Goal: Transaction & Acquisition: Purchase product/service

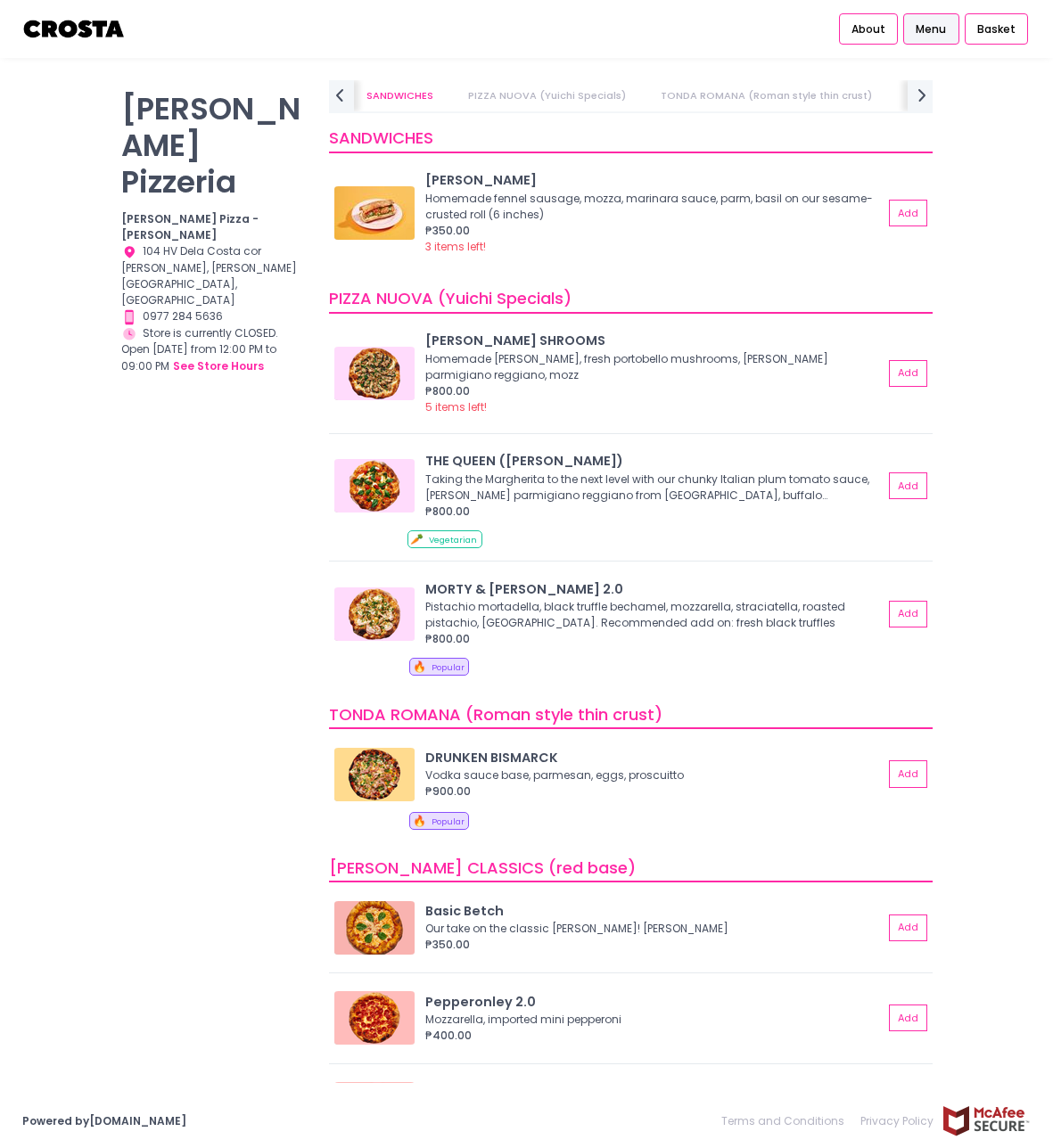
scroll to position [0, 101]
click at [901, 925] on button "Add" at bounding box center [907, 928] width 39 height 27
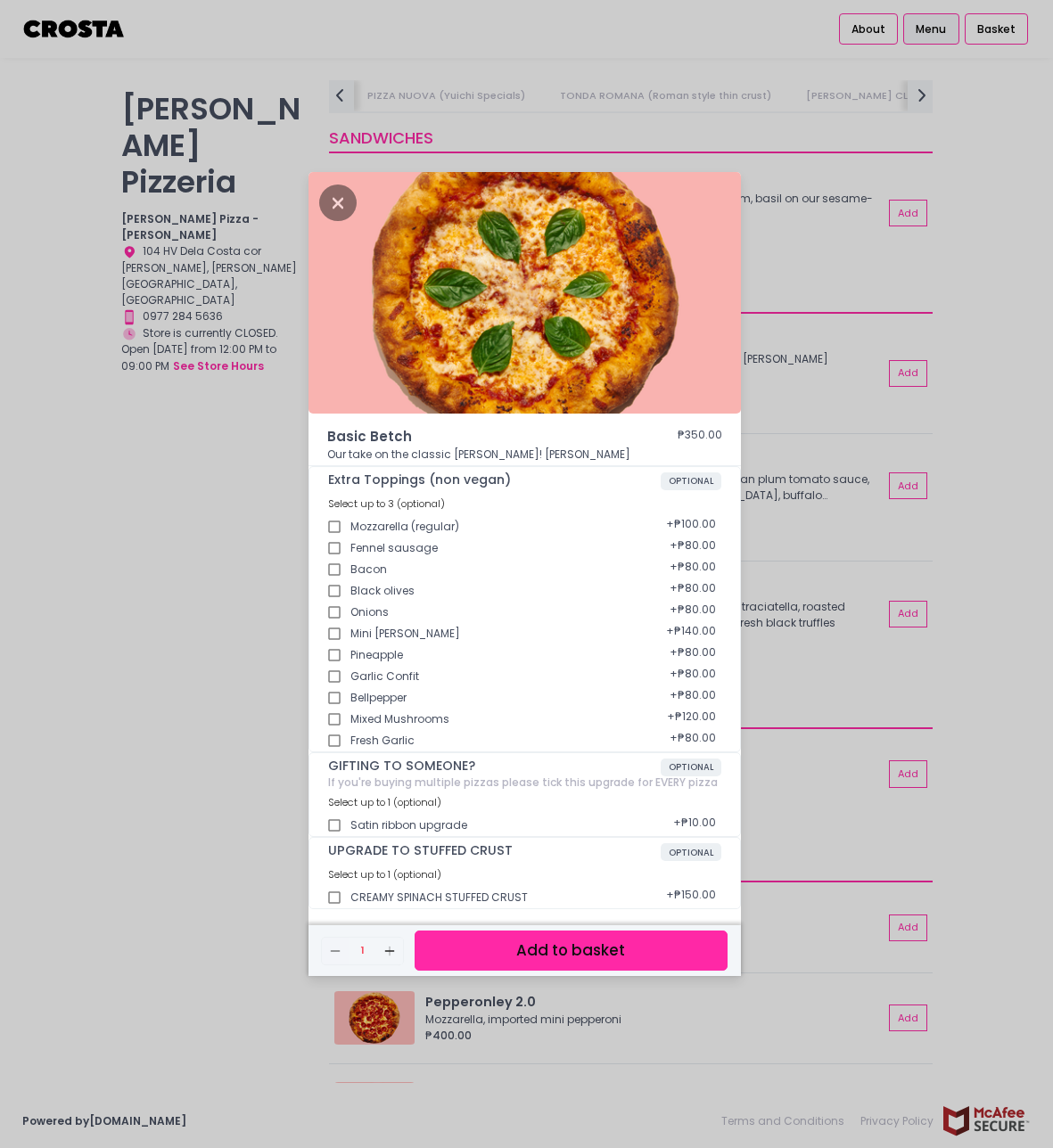
click at [805, 947] on div "Basic Betch ₱350.00 Our take on the classic Margherita! Mozzarella, basil Extra…" at bounding box center [526, 574] width 1053 height 1148
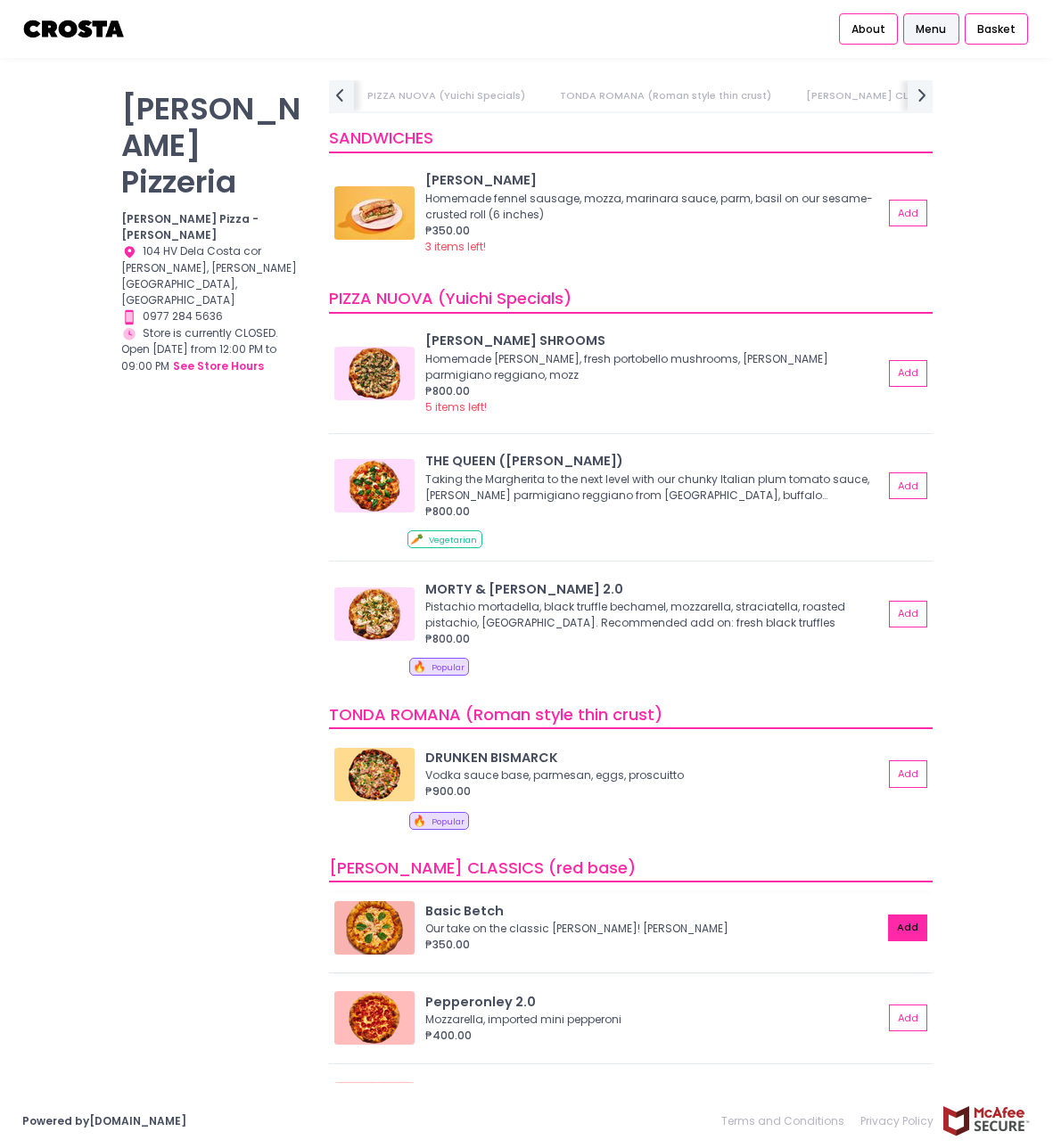
click at [904, 932] on button "Add" at bounding box center [907, 928] width 39 height 27
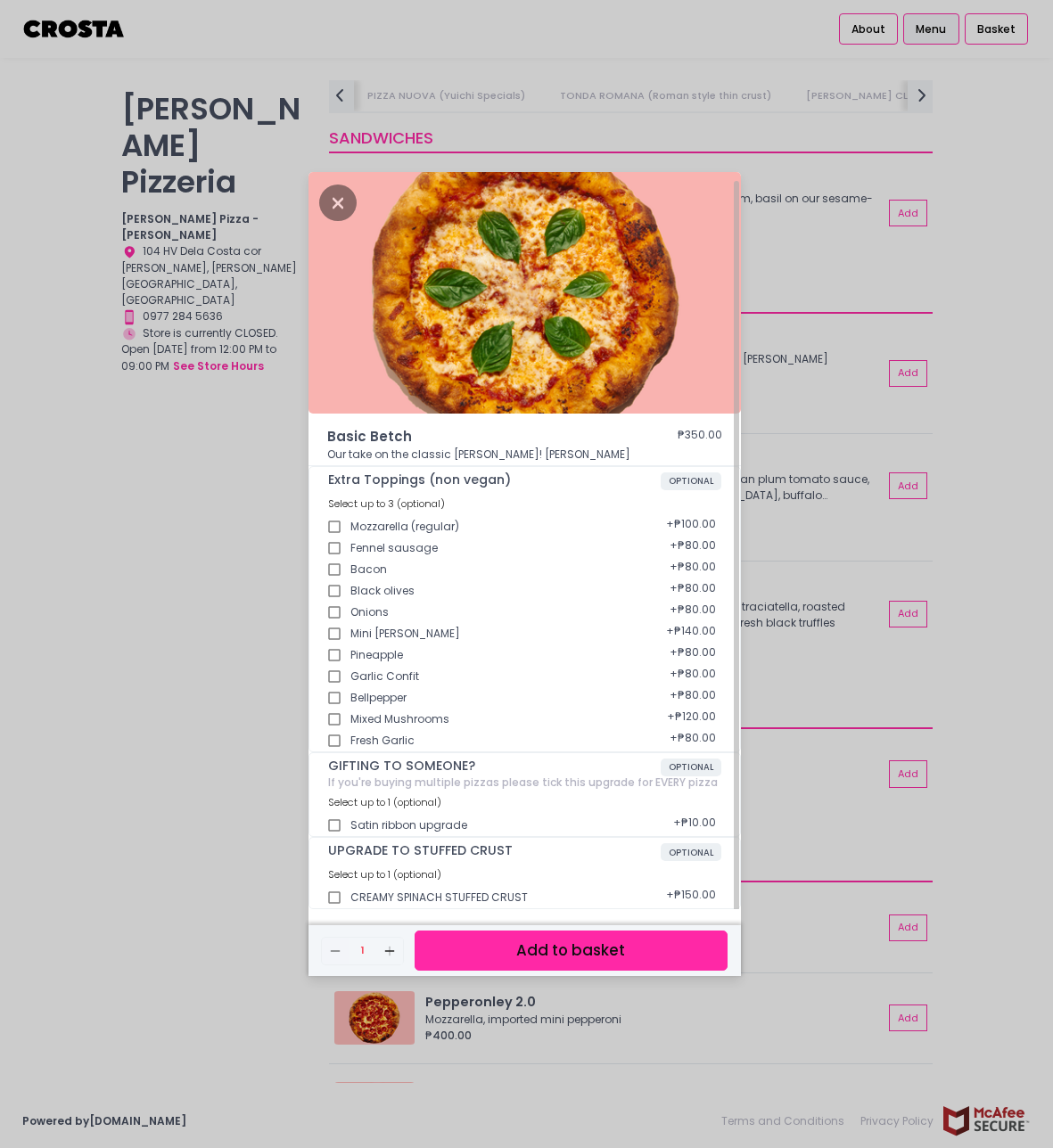
scroll to position [5, 0]
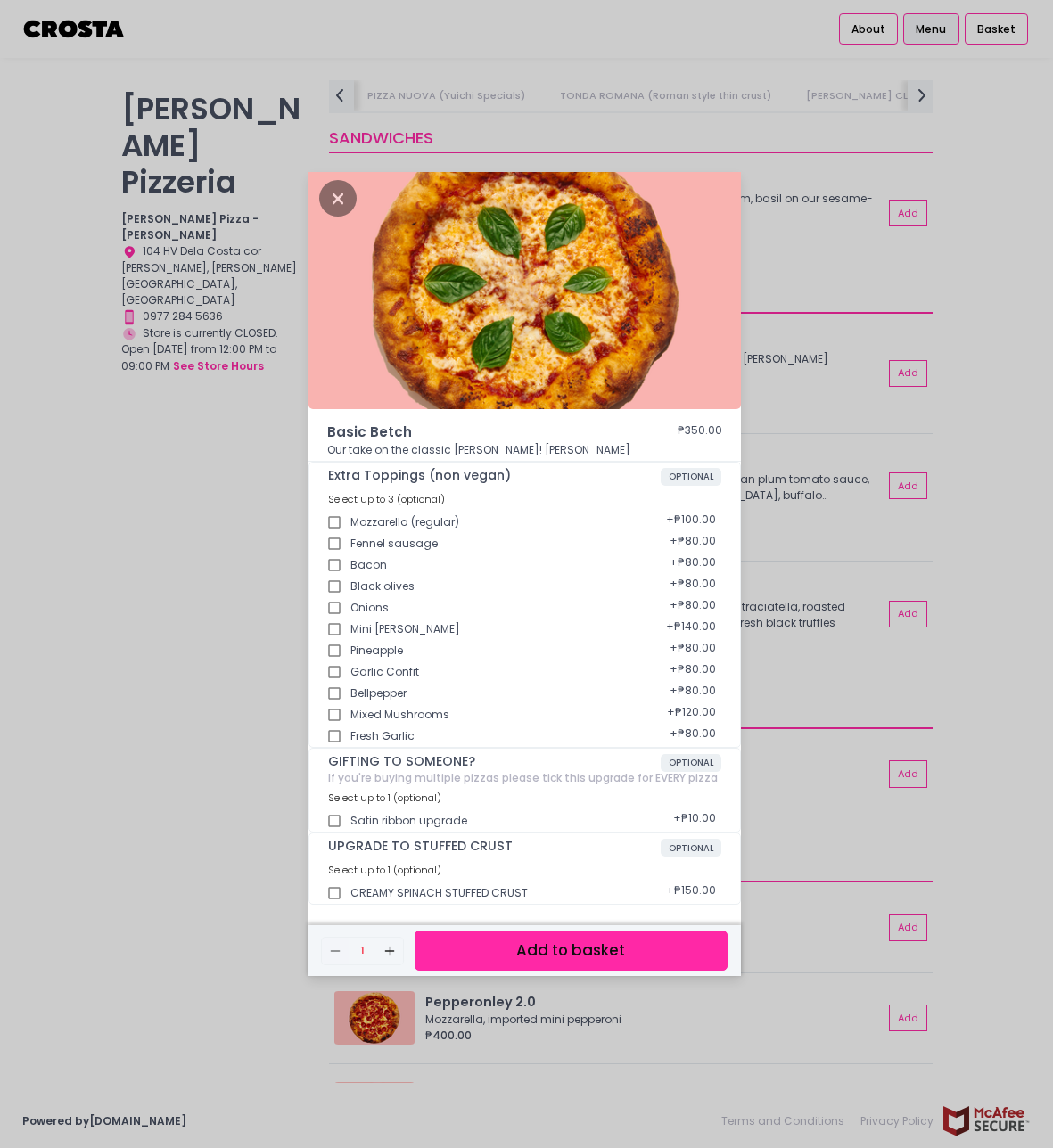
click at [542, 953] on button "Add to basket" at bounding box center [571, 950] width 313 height 40
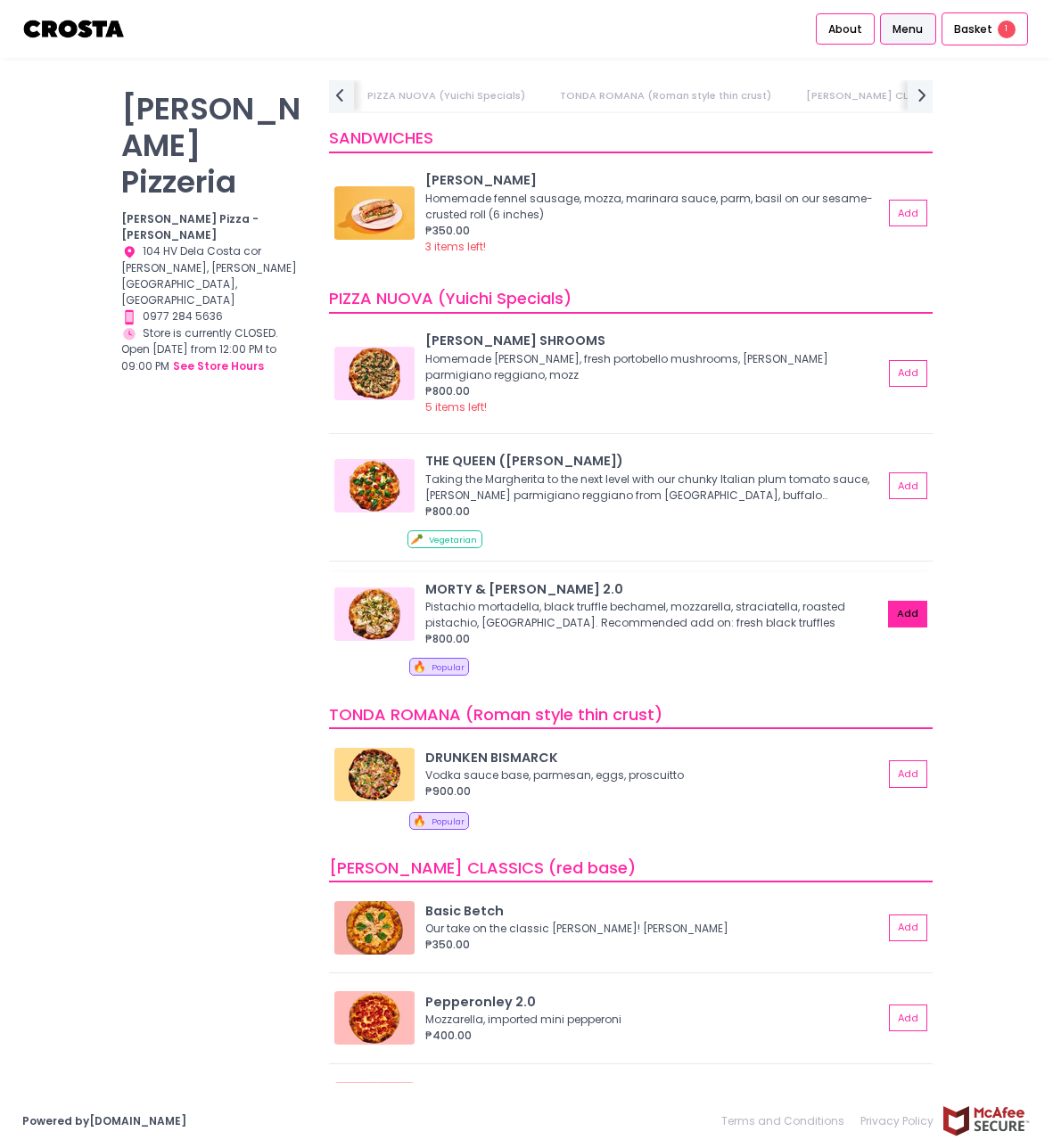
click at [910, 612] on button "Add" at bounding box center [907, 615] width 39 height 27
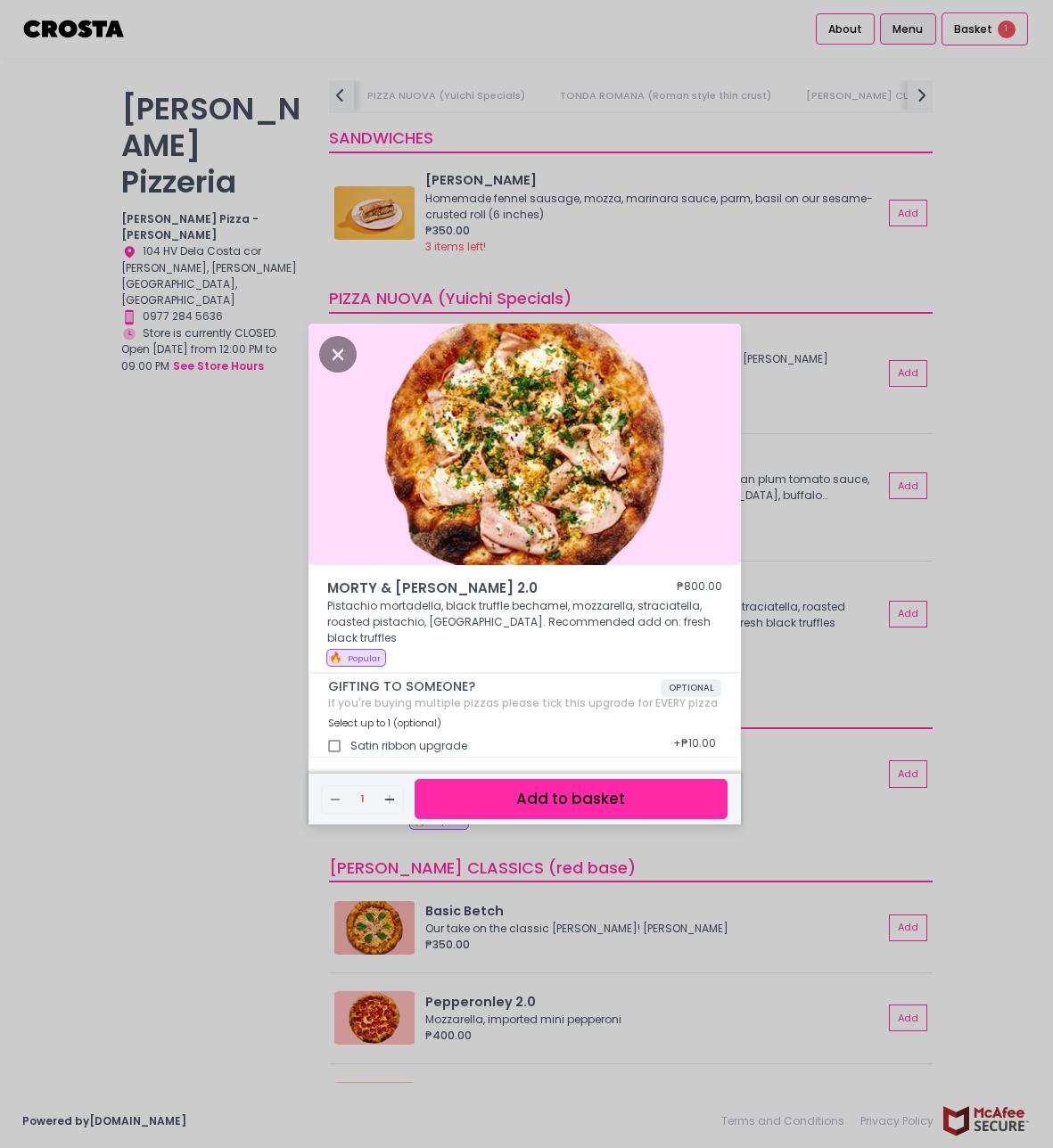
click at [828, 714] on div "MORTY & [PERSON_NAME] 2.0 ₱800.00 Pistachio mortadella, black truffle bechamel,…" at bounding box center [526, 574] width 1053 height 1148
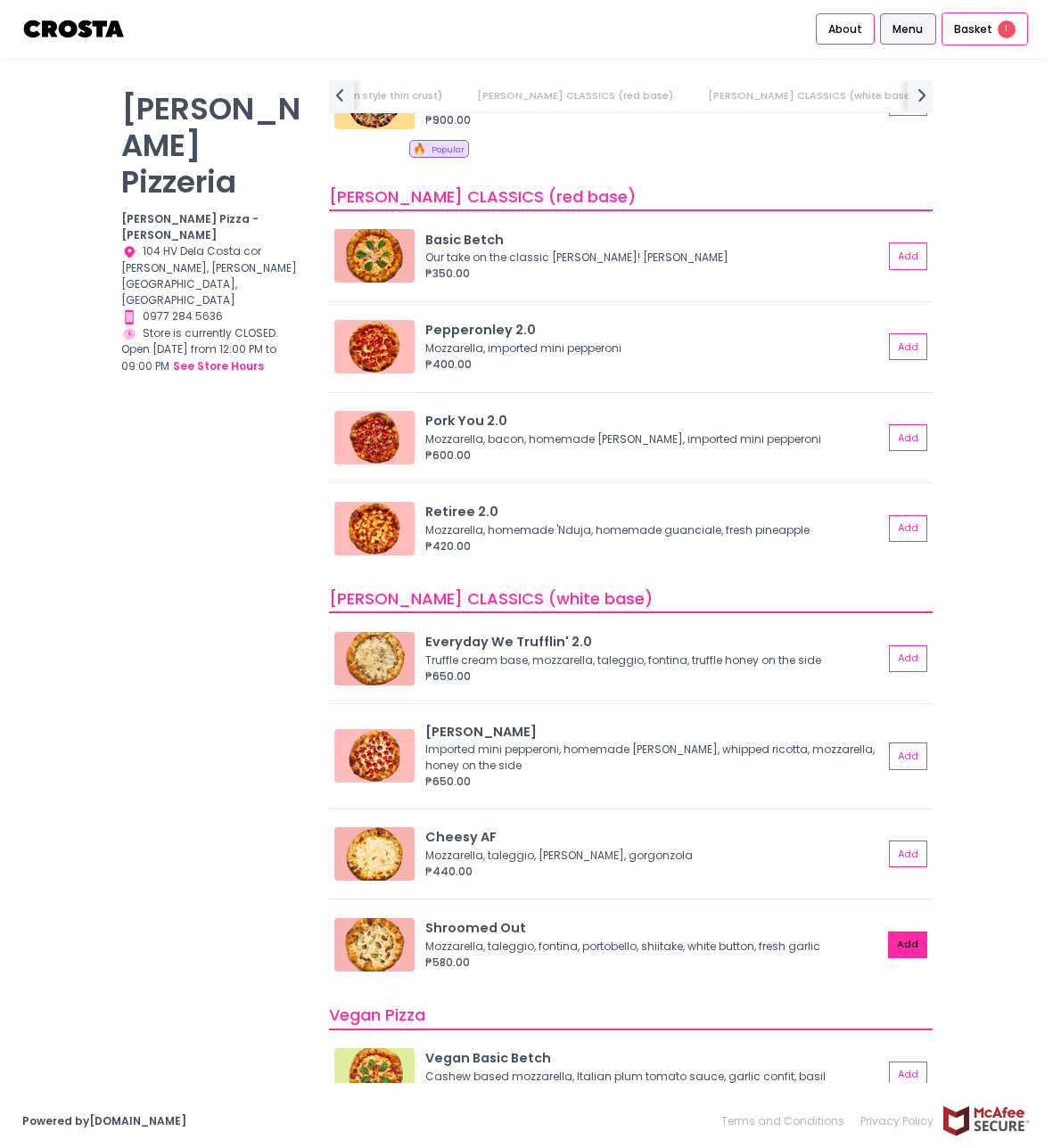
scroll to position [670, 0]
click at [916, 952] on button "Add" at bounding box center [907, 944] width 39 height 27
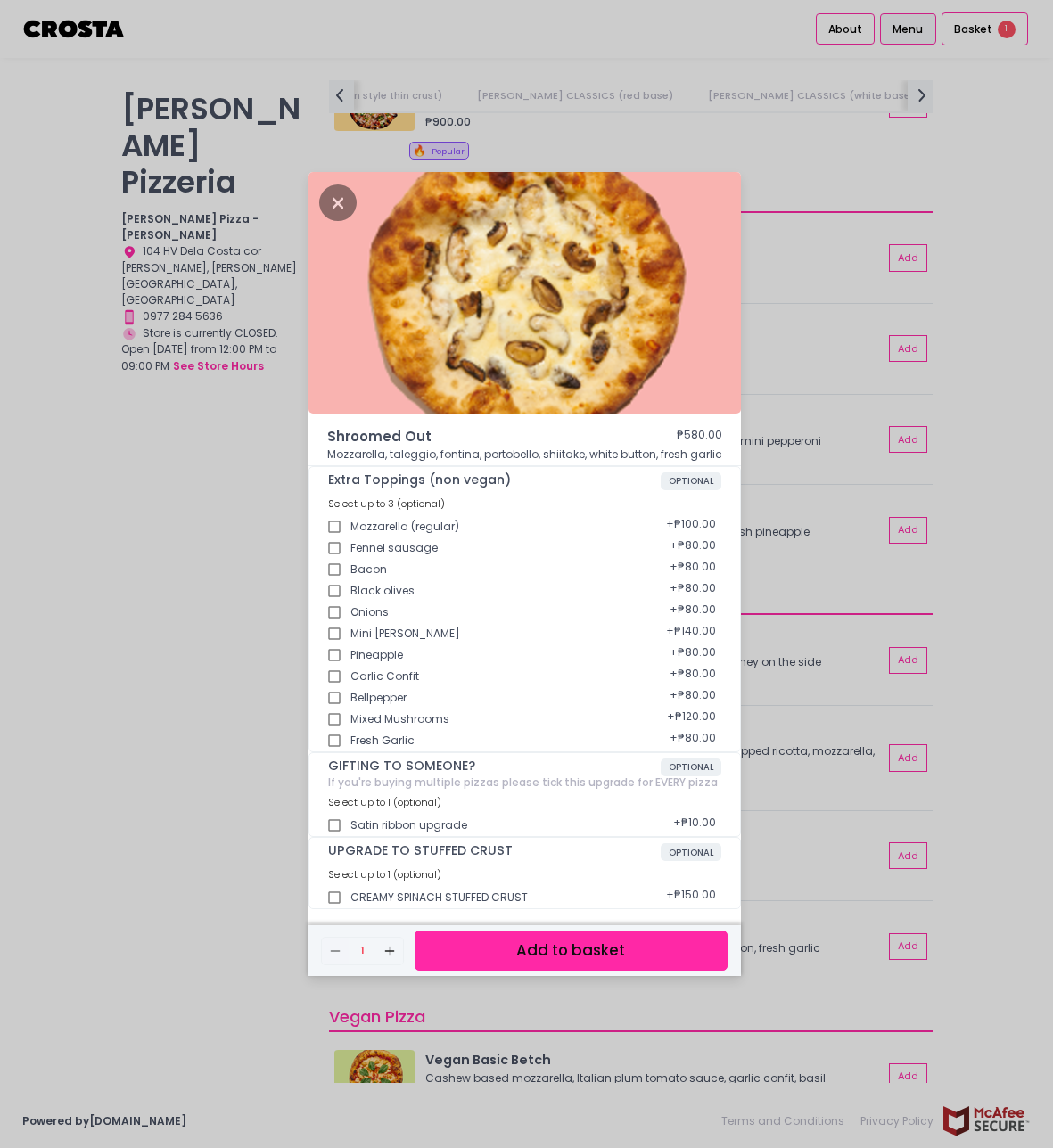
click at [536, 959] on button "Add to basket" at bounding box center [571, 950] width 313 height 40
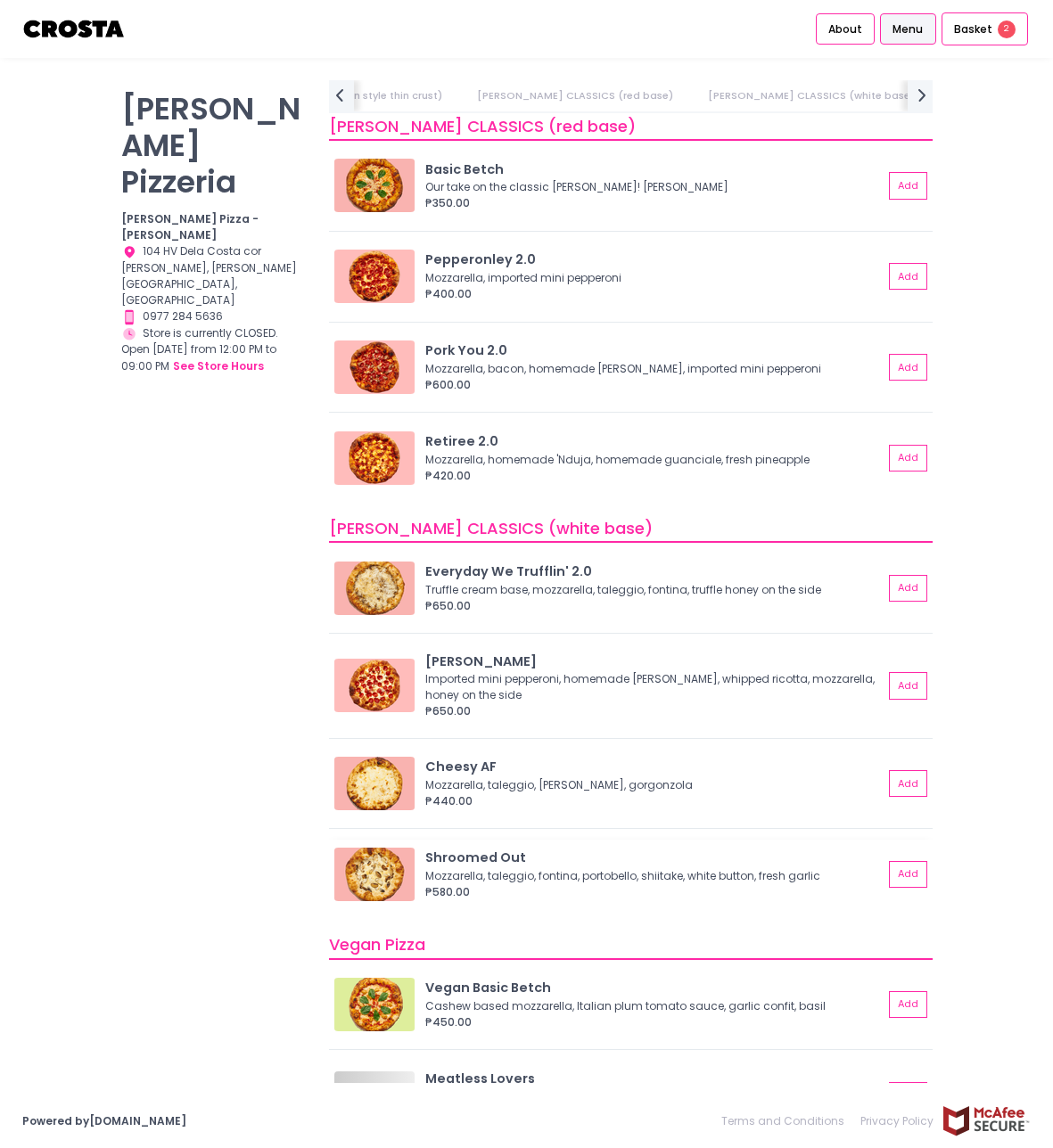
scroll to position [779, 0]
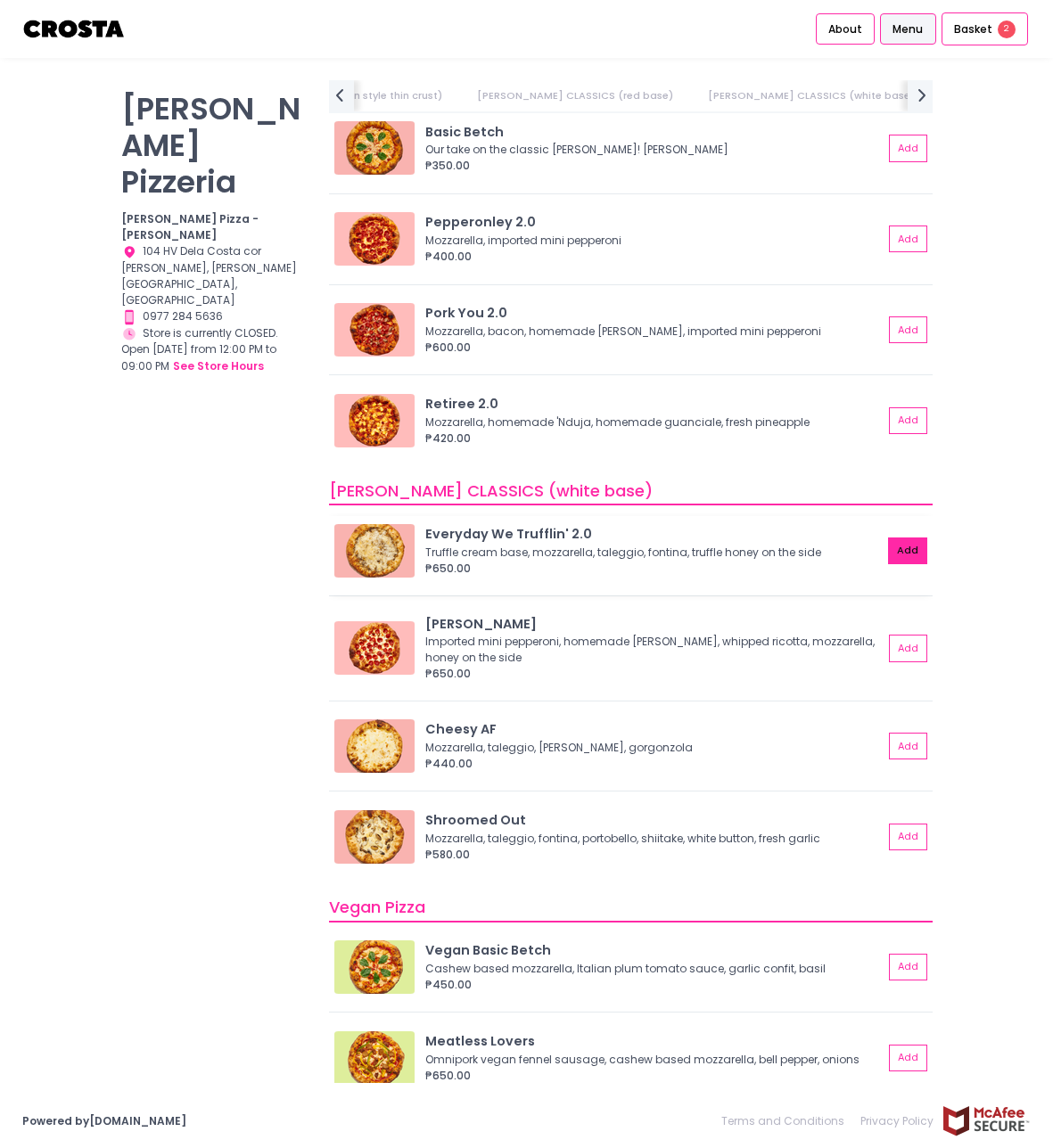
click at [910, 553] on button "Add" at bounding box center [907, 551] width 39 height 27
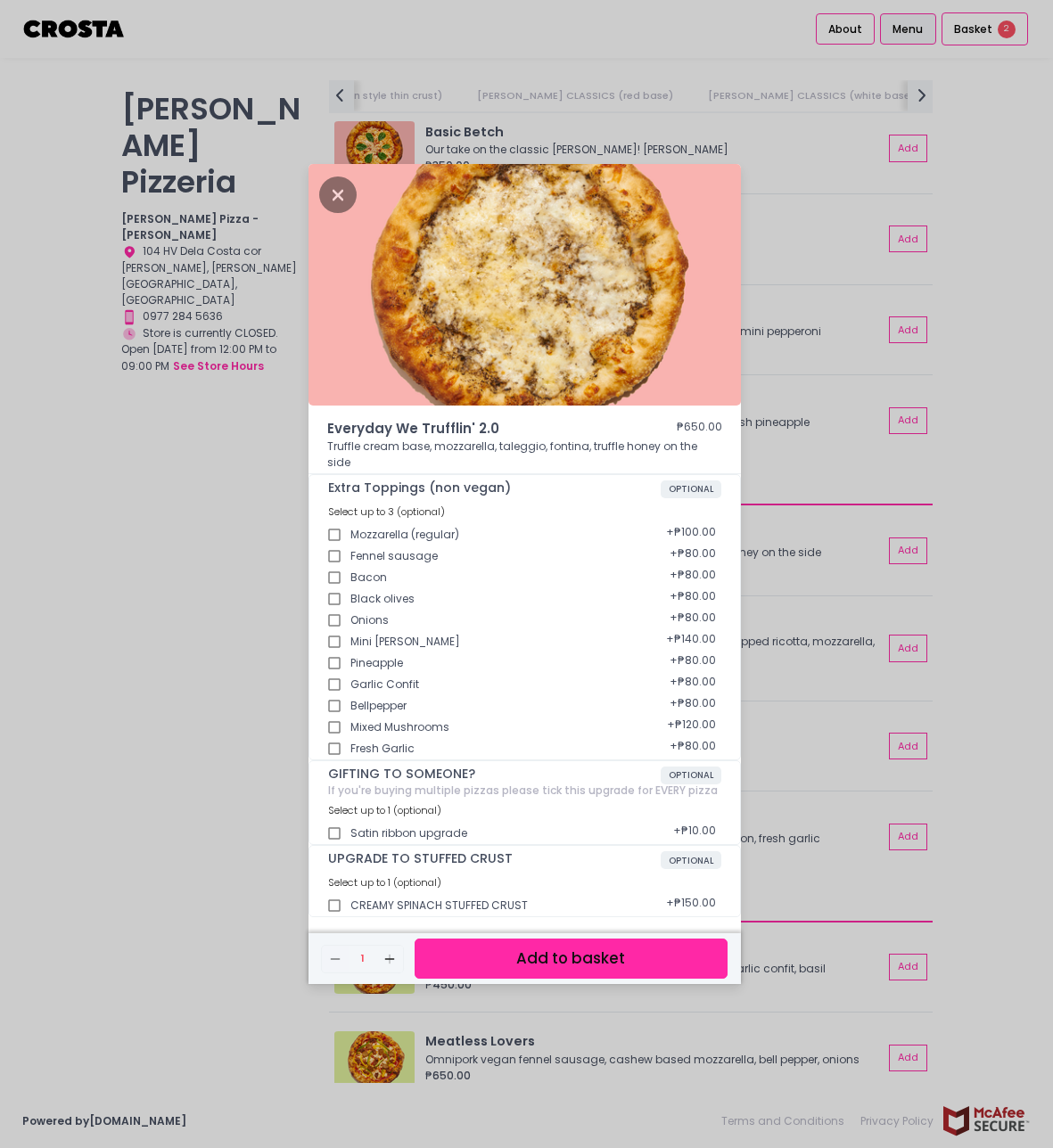
click at [567, 947] on button "Add to basket" at bounding box center [571, 959] width 313 height 40
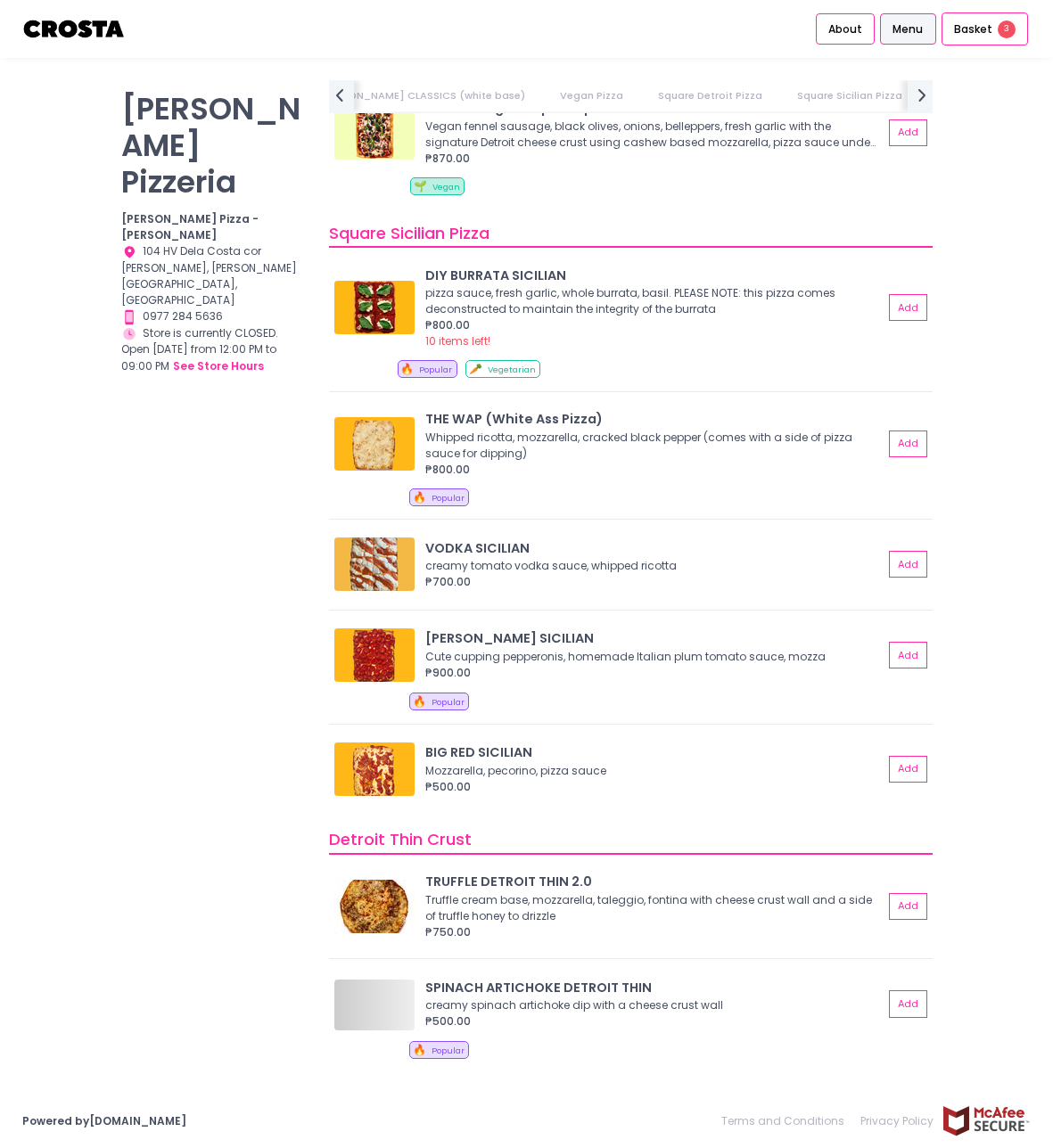
scroll to position [2494, 0]
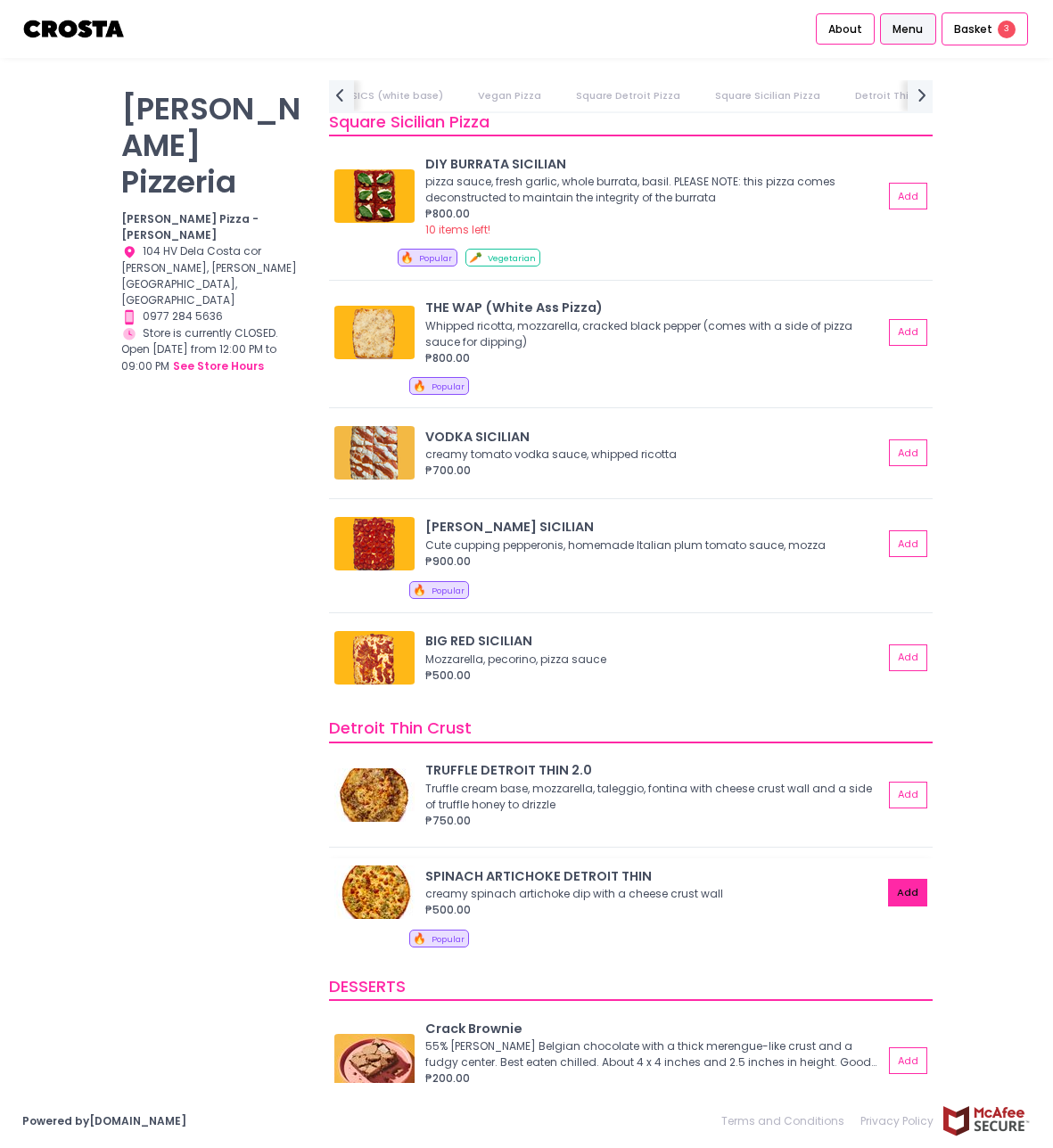
click at [904, 896] on button "Add" at bounding box center [907, 892] width 39 height 27
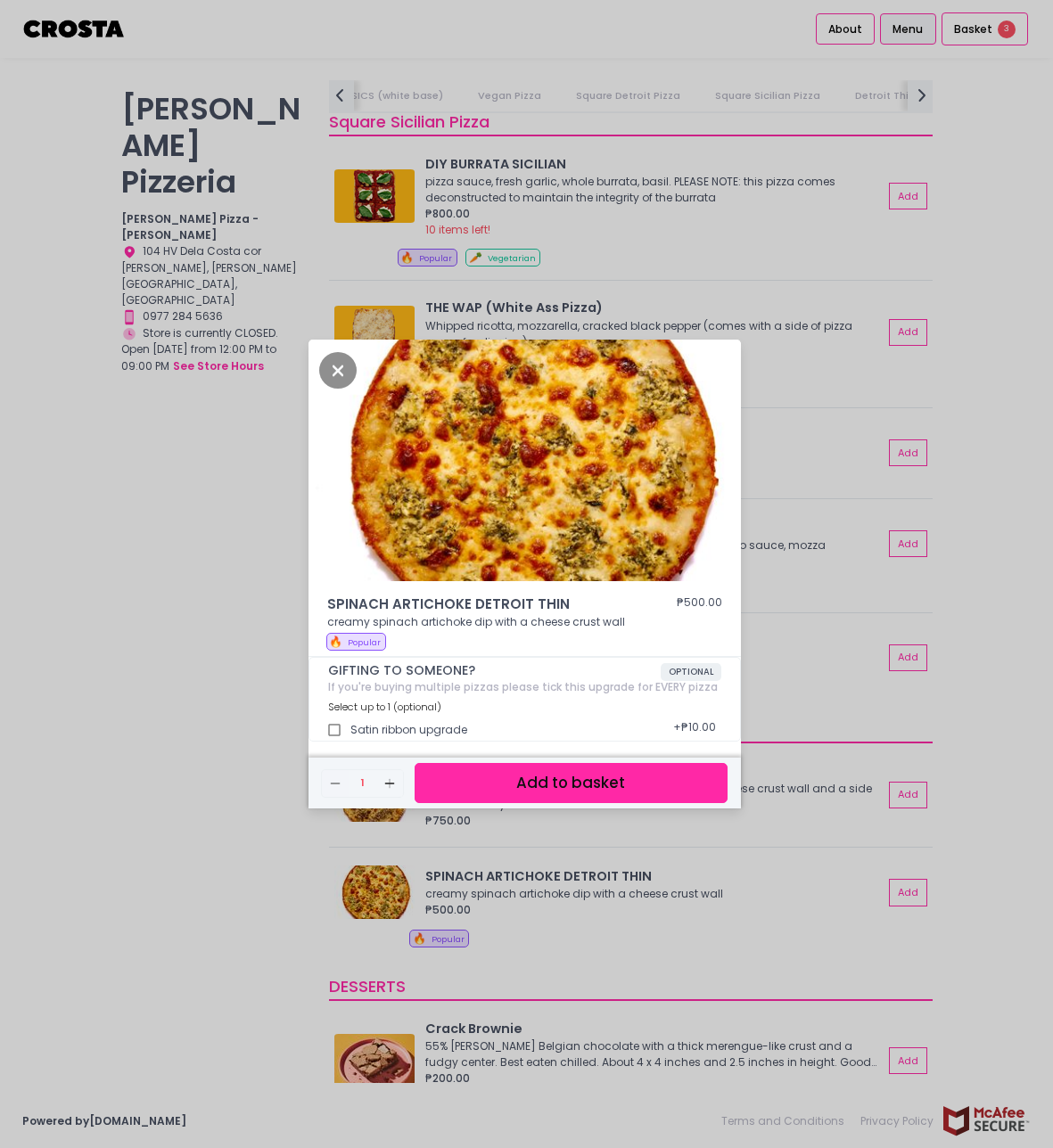
click at [573, 789] on button "Add to basket" at bounding box center [571, 783] width 313 height 40
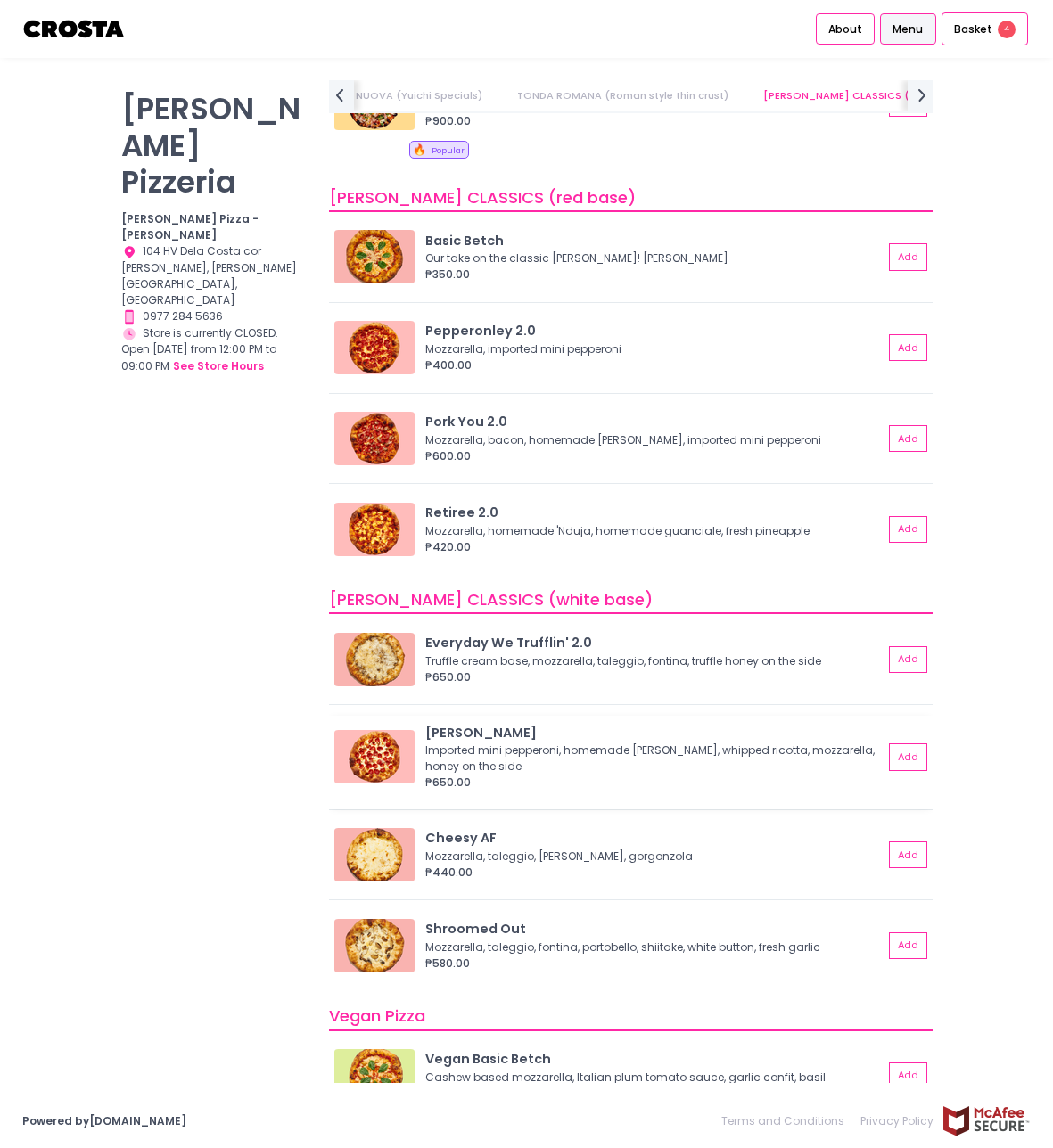
scroll to position [645, 0]
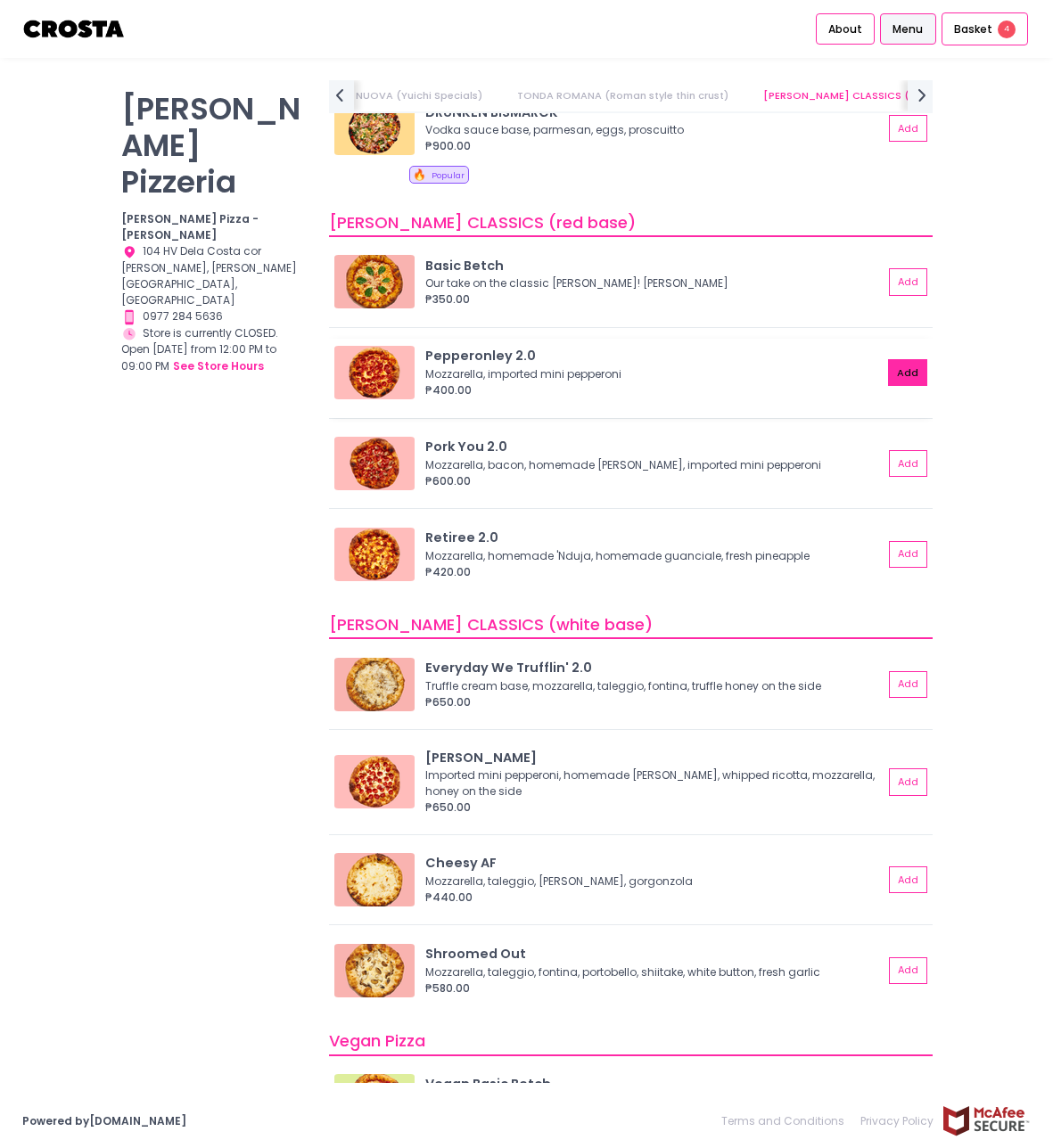
click at [895, 385] on button "Add" at bounding box center [907, 372] width 39 height 27
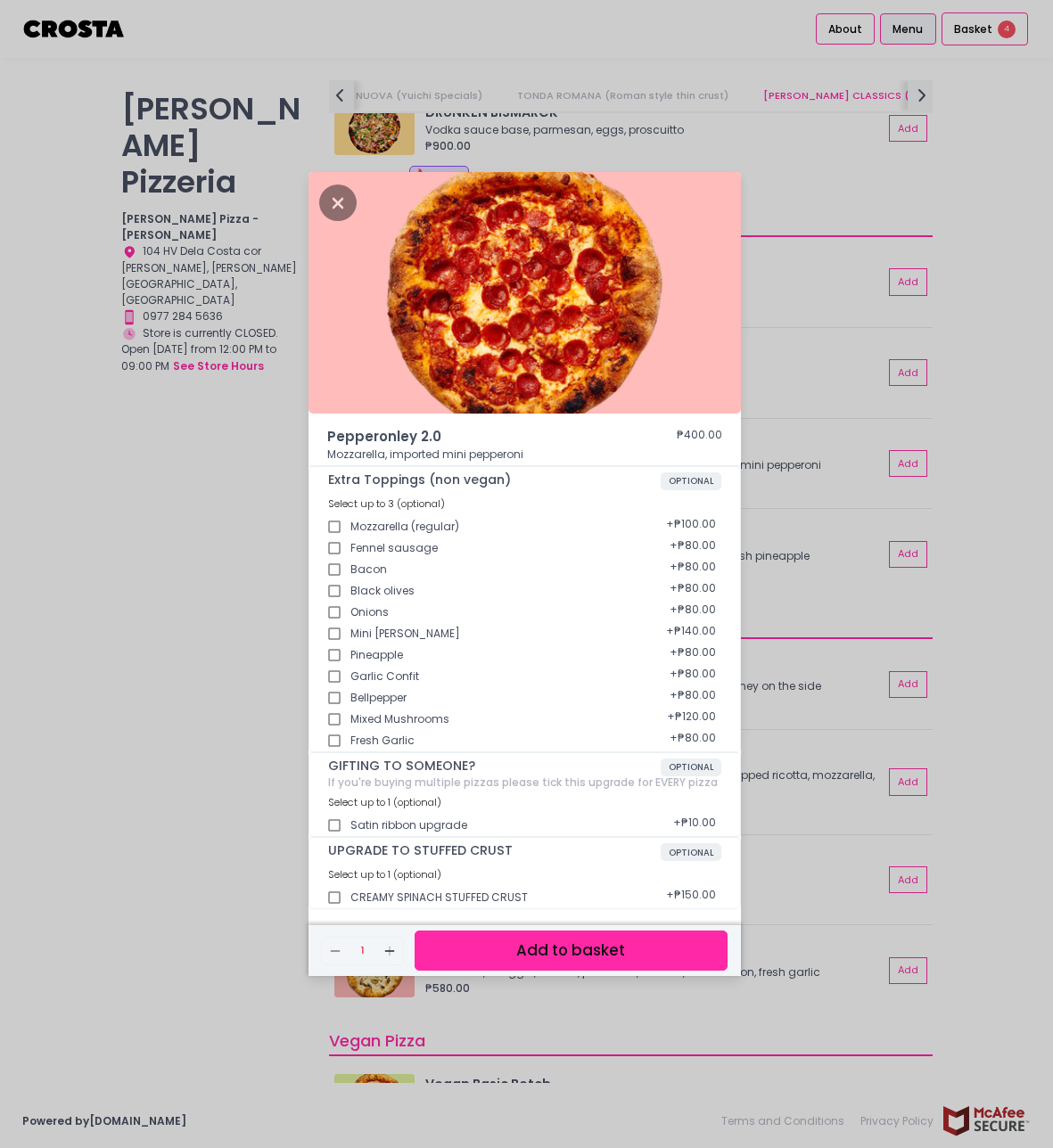
click at [469, 947] on button "Add to basket" at bounding box center [571, 950] width 313 height 40
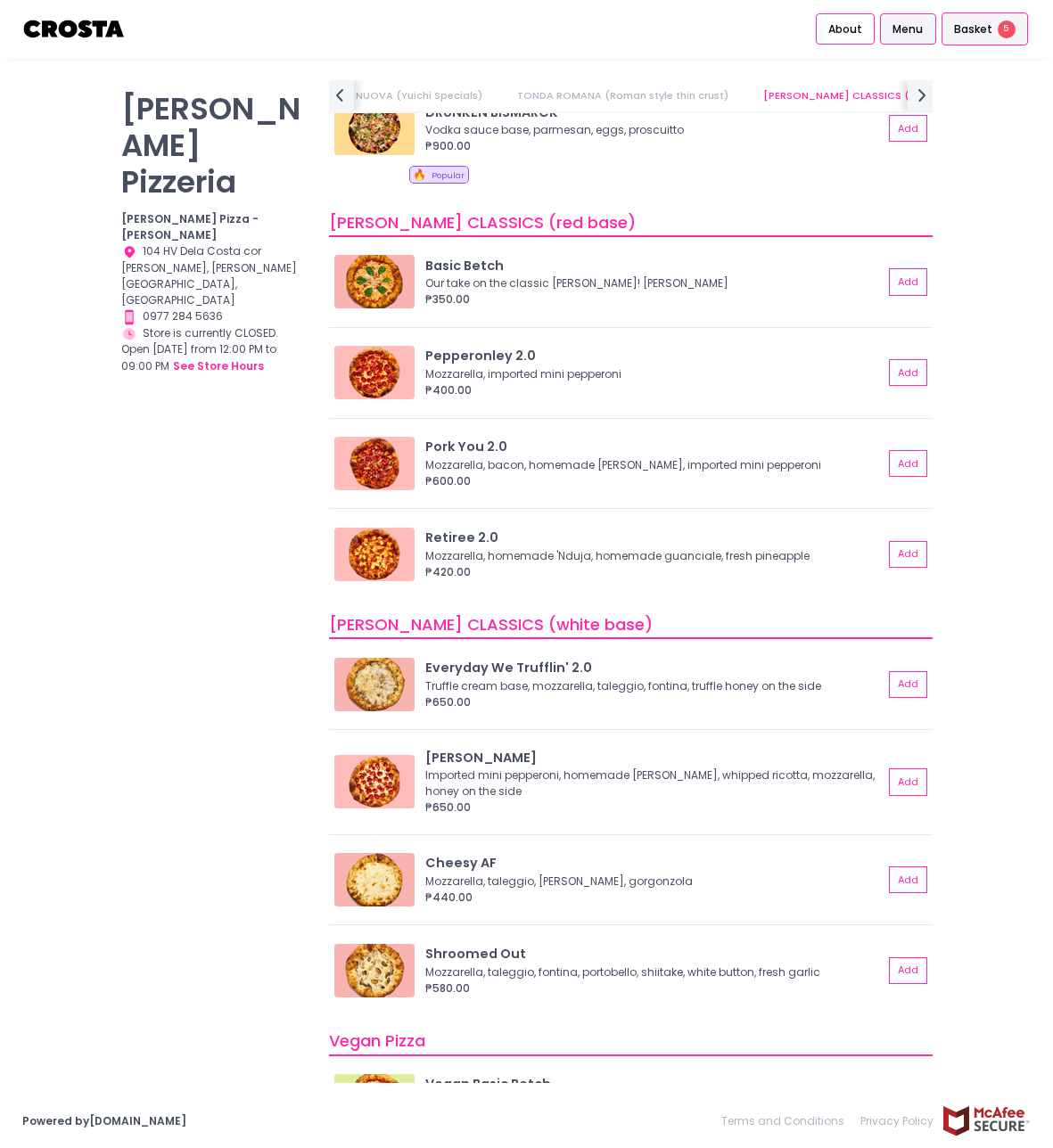
click at [977, 27] on span "Basket" at bounding box center [973, 29] width 38 height 18
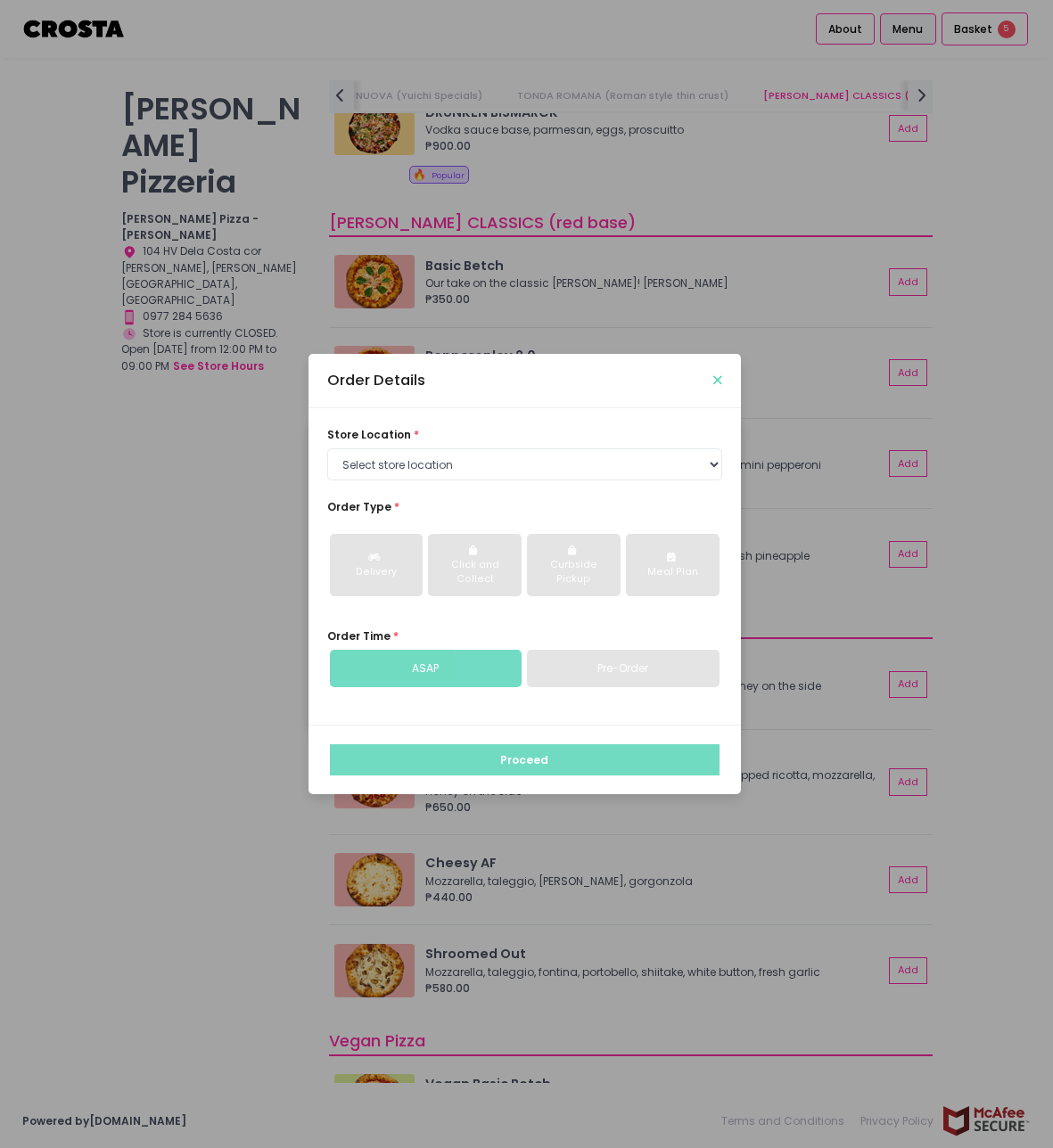
click at [715, 380] on icon "Close" at bounding box center [717, 380] width 9 height 11
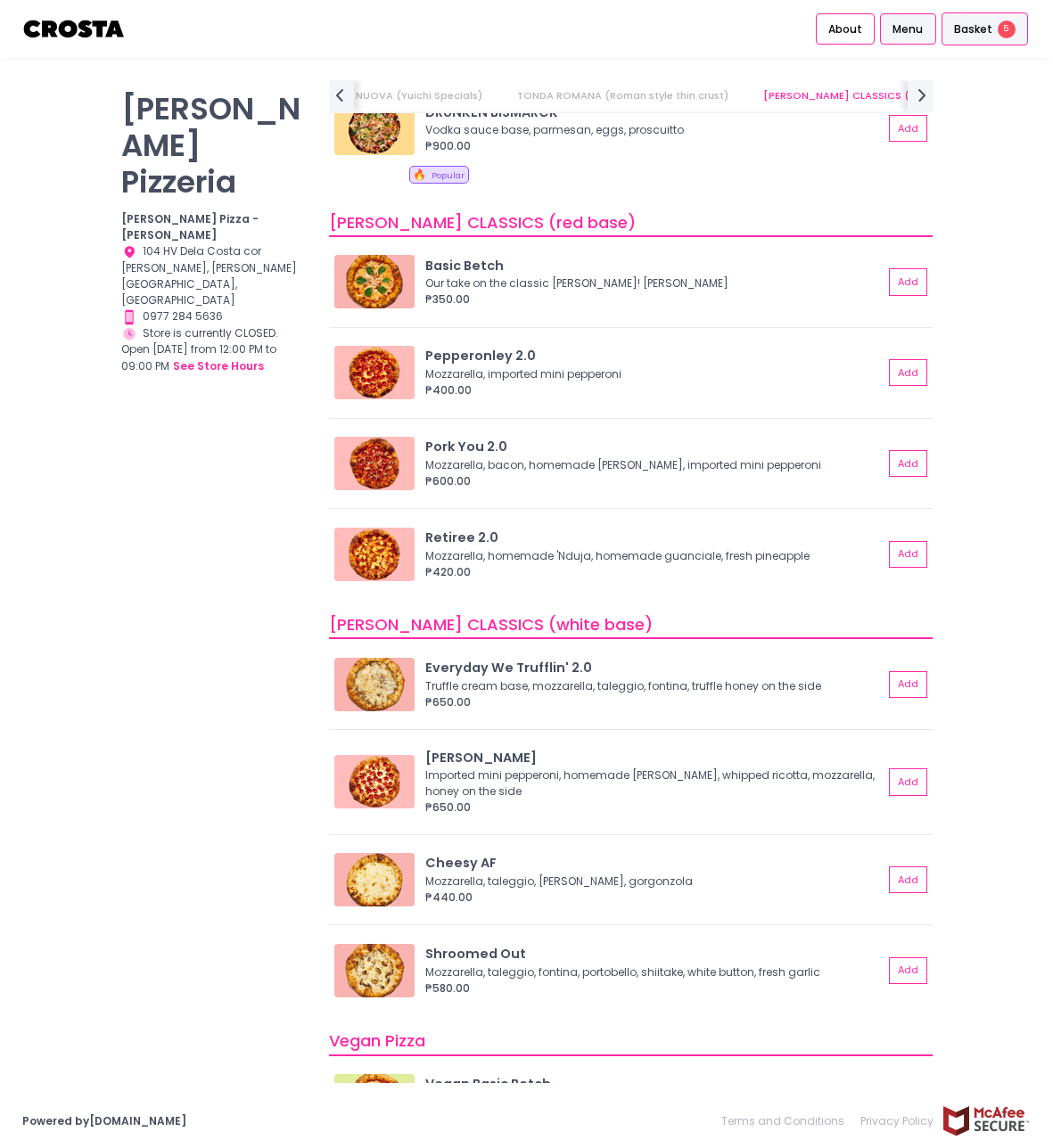
click at [981, 29] on span "Basket" at bounding box center [973, 29] width 38 height 18
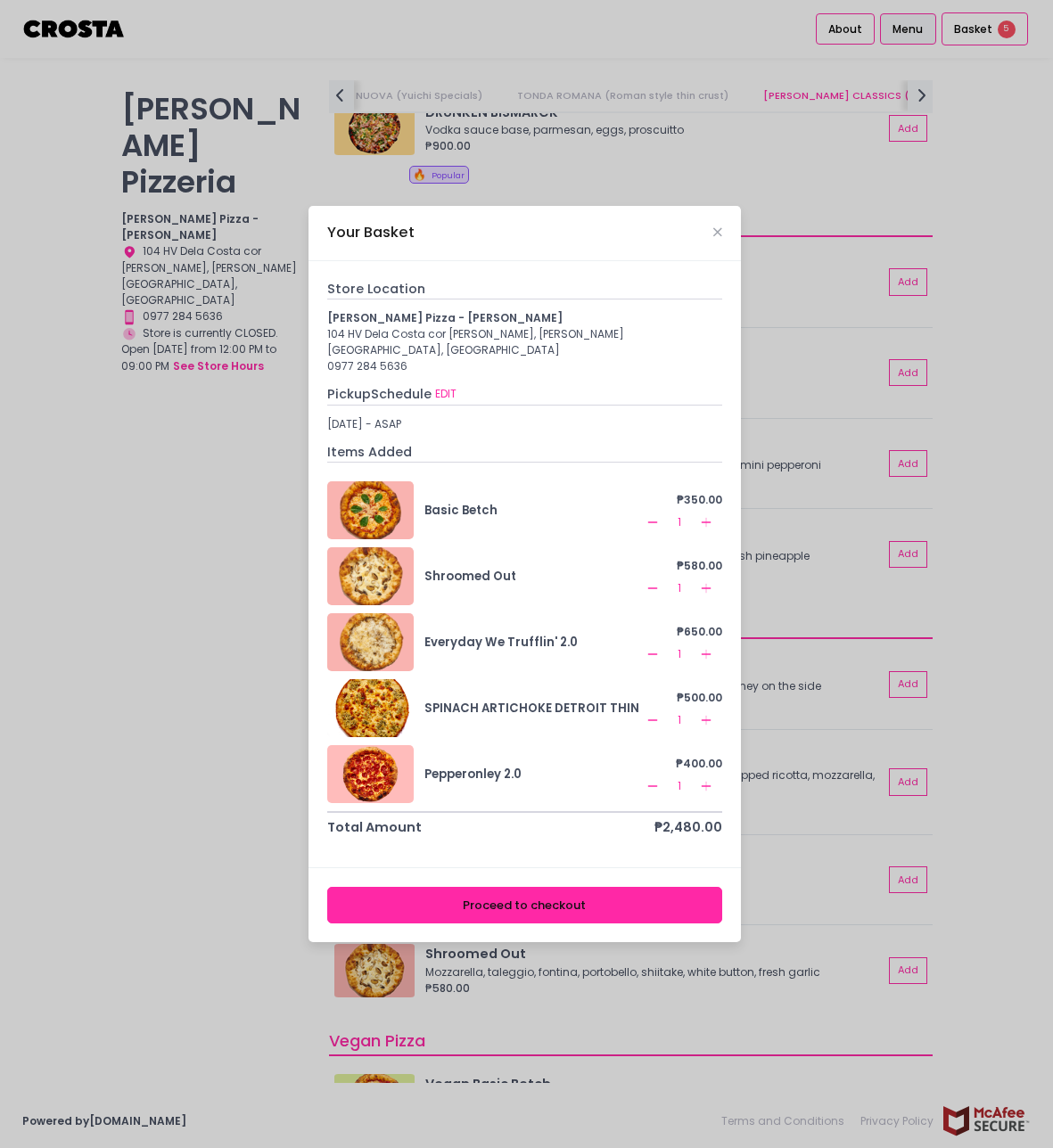
click at [647, 713] on icon "Remove Created with Sketch." at bounding box center [652, 720] width 14 height 14
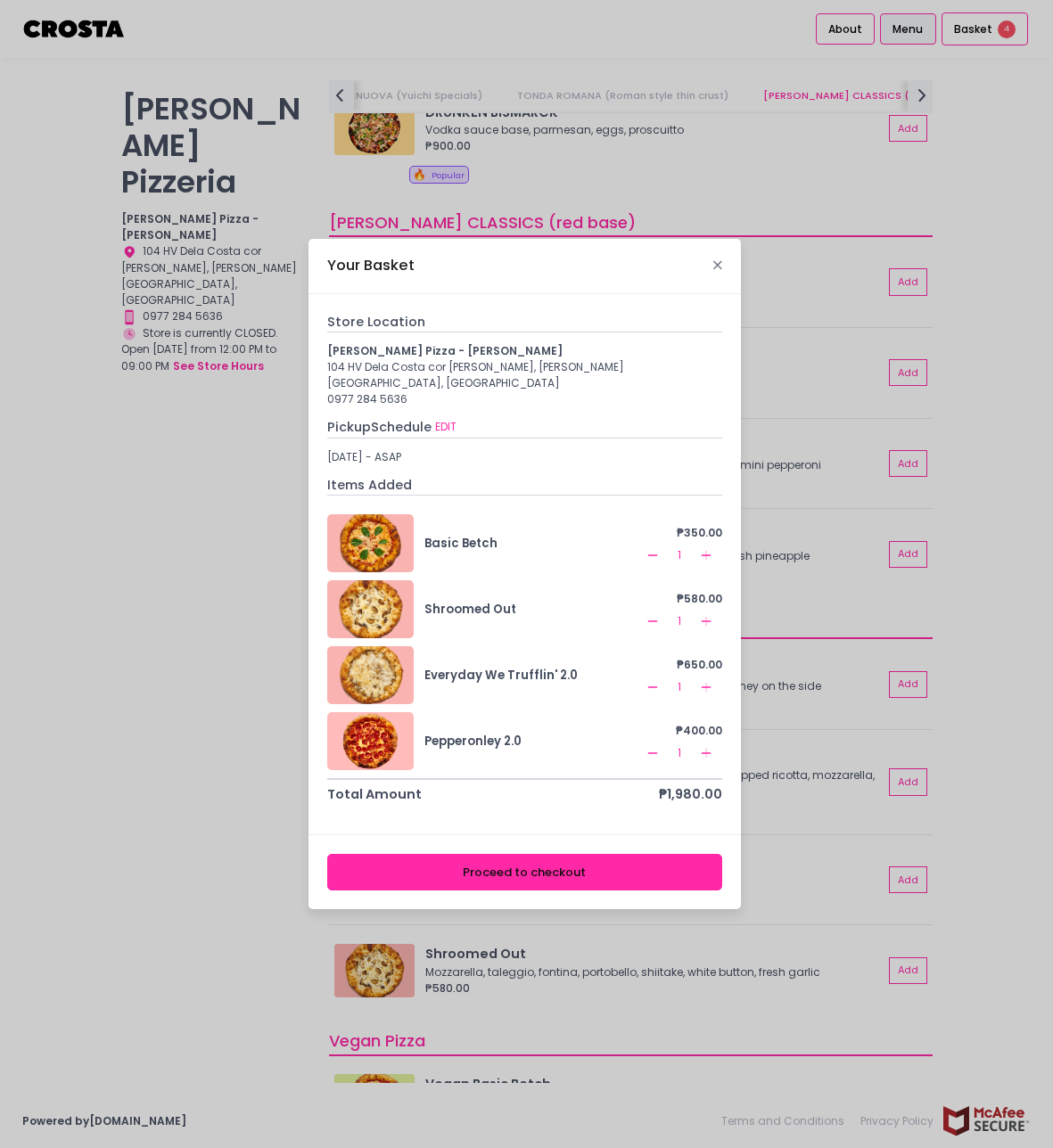
click at [713, 270] on button "Close" at bounding box center [717, 265] width 9 height 9
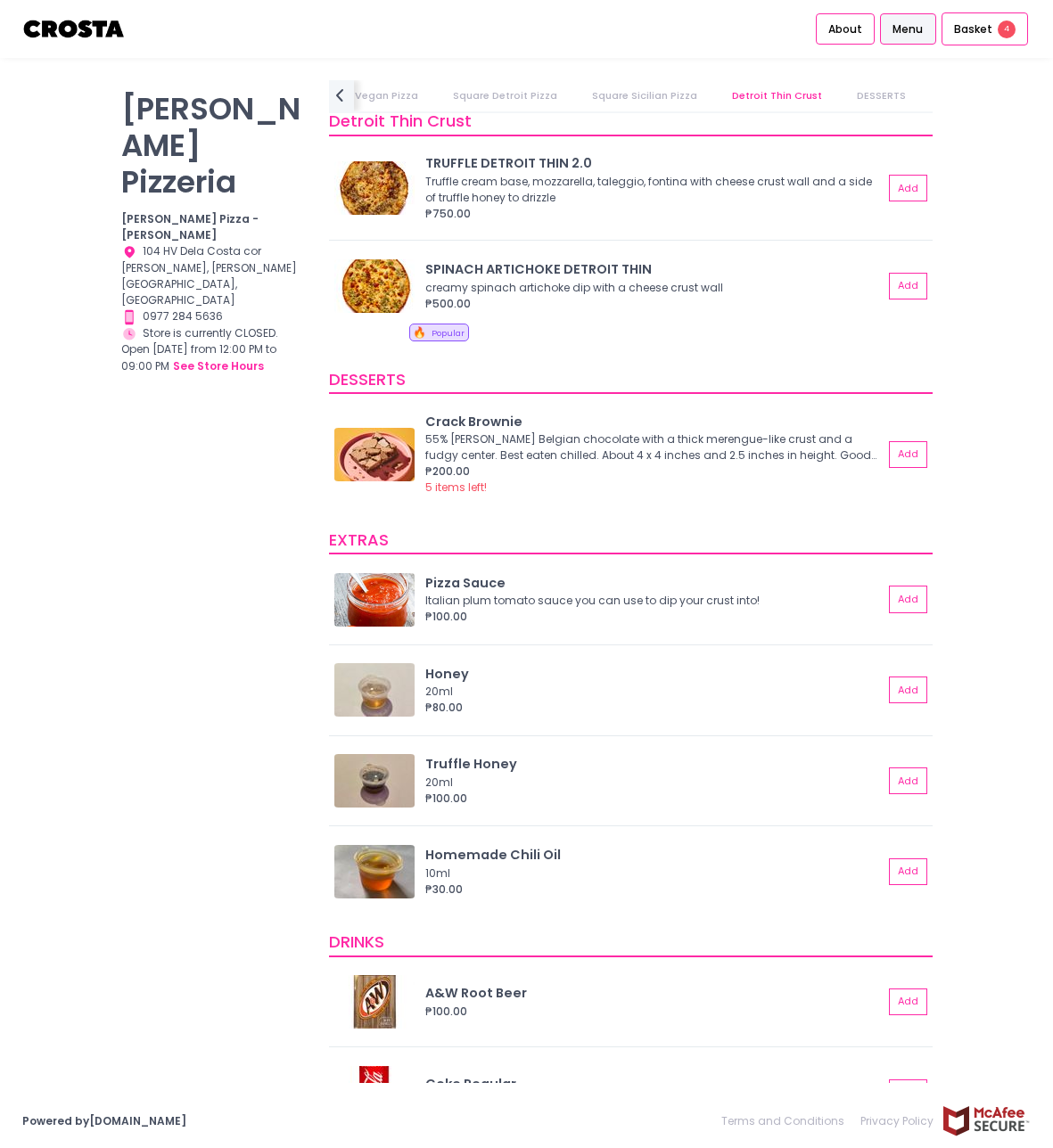
scroll to position [3091, 0]
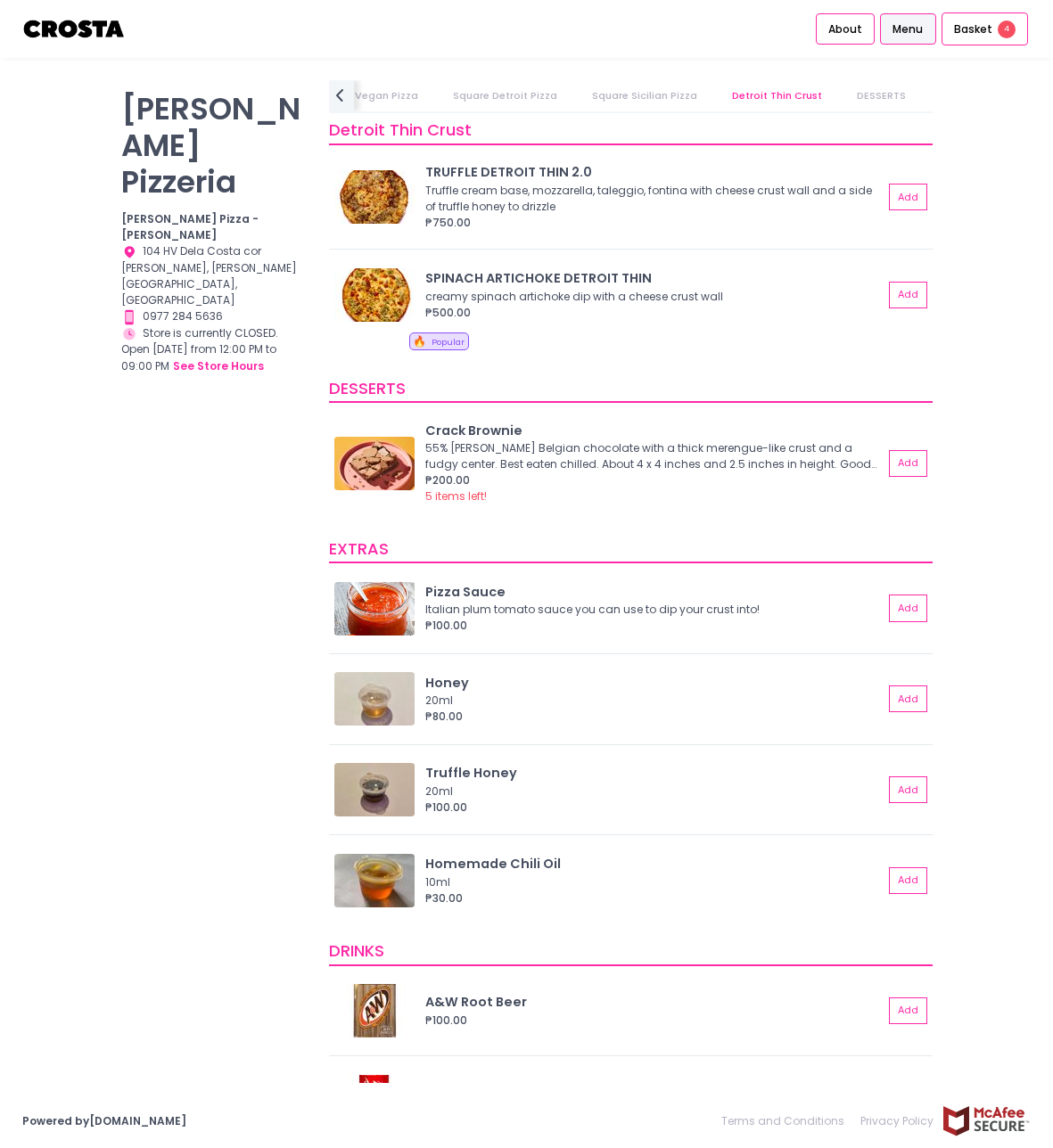
click at [909, 27] on span "Menu" at bounding box center [908, 29] width 31 height 16
click at [193, 243] on div "Location Created with Sketch. 104 HV Dela Costa cor [PERSON_NAME], [PERSON_NAME…" at bounding box center [214, 276] width 186 height 65
click at [156, 243] on div "Location Created with Sketch. 104 HV Dela Costa cor [PERSON_NAME], [PERSON_NAME…" at bounding box center [214, 276] width 186 height 65
click at [84, 38] on img at bounding box center [74, 29] width 104 height 31
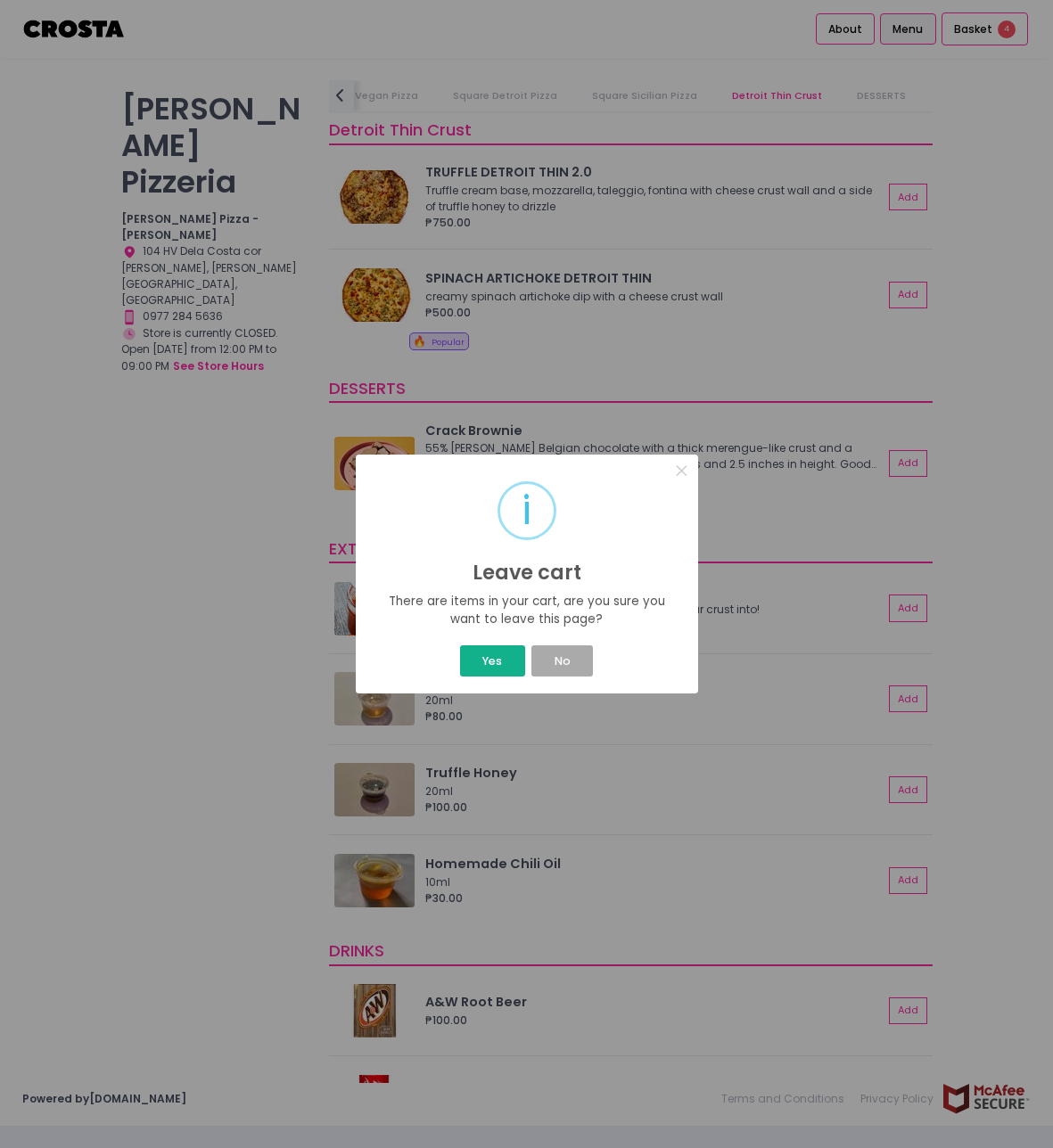
click at [492, 670] on button "Yes" at bounding box center [493, 660] width 65 height 31
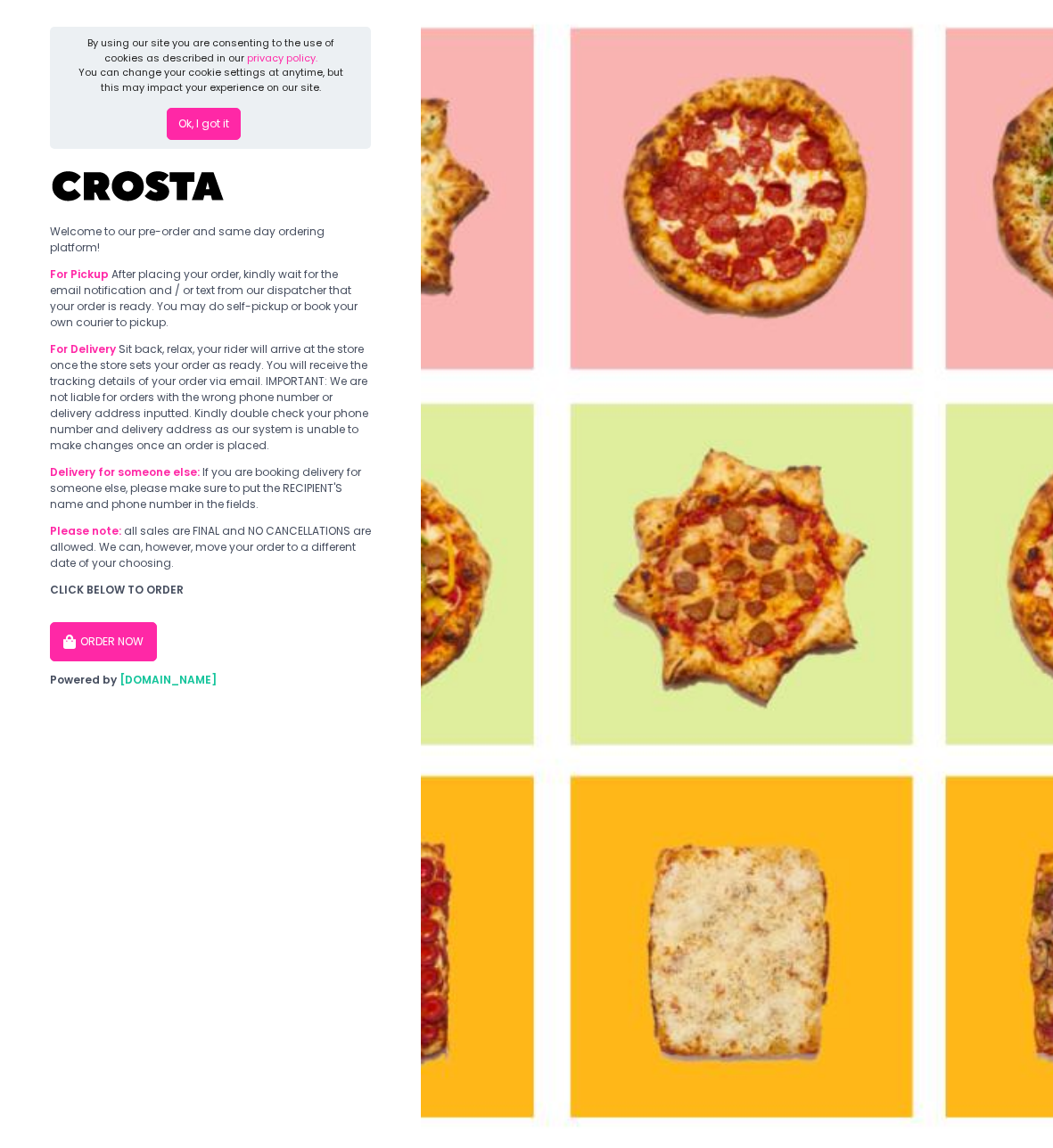
click at [126, 645] on button "ORDER NOW" at bounding box center [103, 641] width 107 height 39
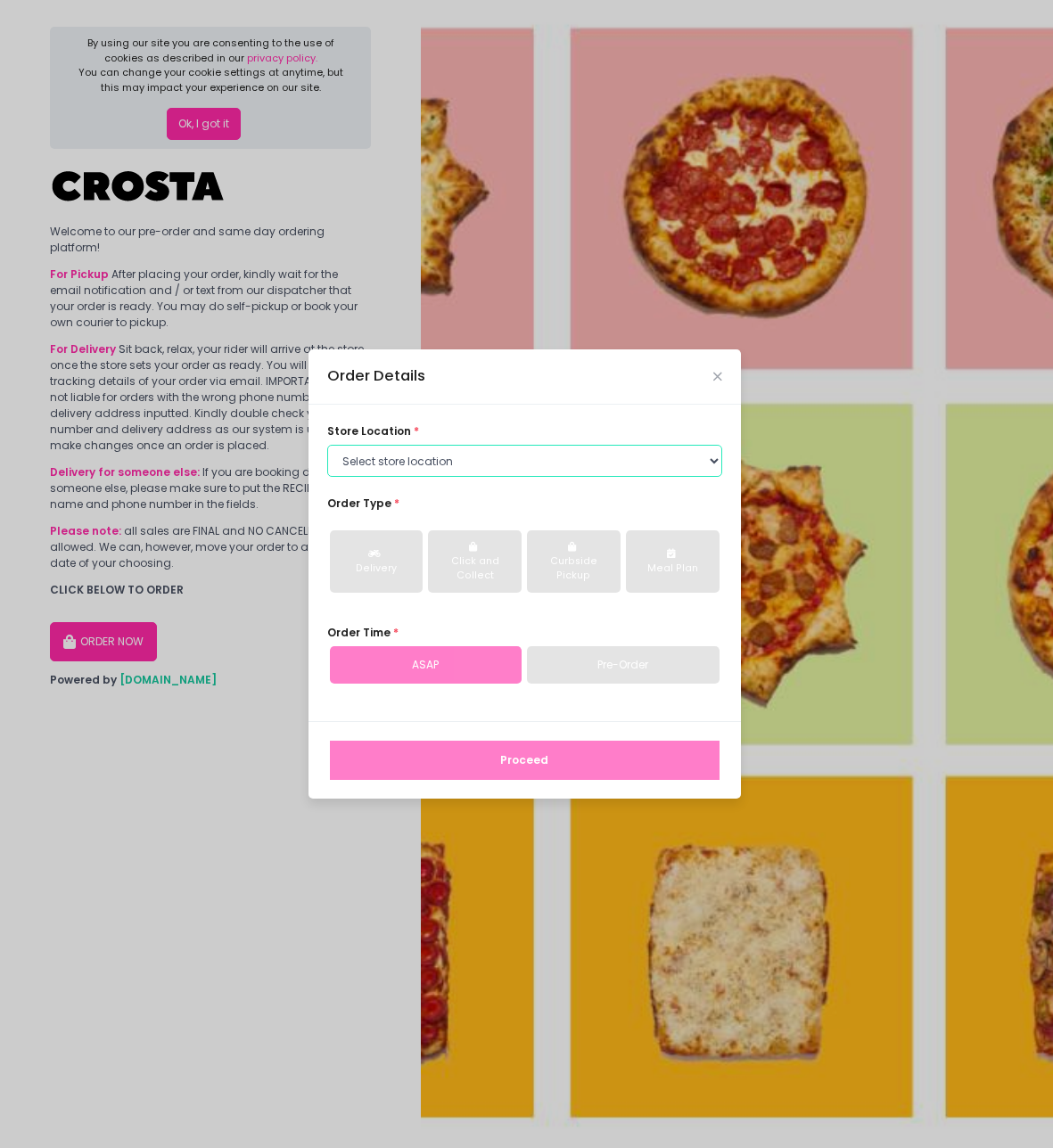
click at [558, 464] on select "Select store location [PERSON_NAME] Pizza - [PERSON_NAME] Pizza - [GEOGRAPHIC_D…" at bounding box center [525, 461] width 395 height 32
select select "65090bae48156caed44a5eb4"
click at [327, 445] on select "Select store location [PERSON_NAME] Pizza - [PERSON_NAME] Pizza - [GEOGRAPHIC_D…" at bounding box center [525, 461] width 395 height 32
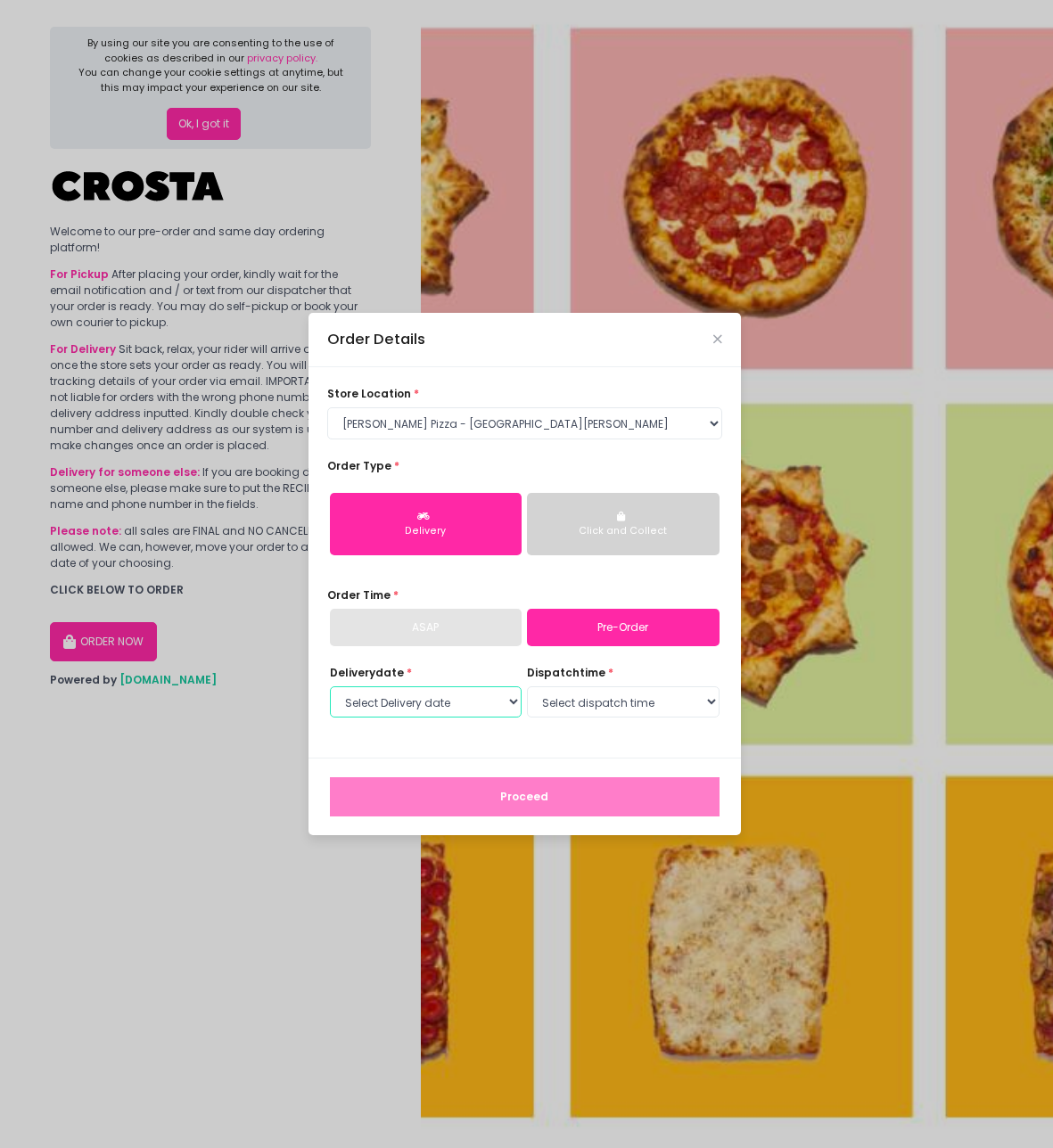
click at [457, 701] on select "Select Delivery date [DATE] [DATE] [DATE] [DATE] [DATE] [DATE]" at bounding box center [427, 702] width 193 height 32
select select "[DATE]"
click at [330, 686] on select "Select Delivery date [DATE] [DATE] [DATE] [DATE] [DATE] [DATE]" at bounding box center [427, 702] width 193 height 32
click at [616, 708] on select "Select dispatch time 12:00 PM - 12:30 PM 12:30 PM - 01:00 PM 01:00 PM - 01:30 P…" at bounding box center [623, 702] width 193 height 32
select select "12:00"
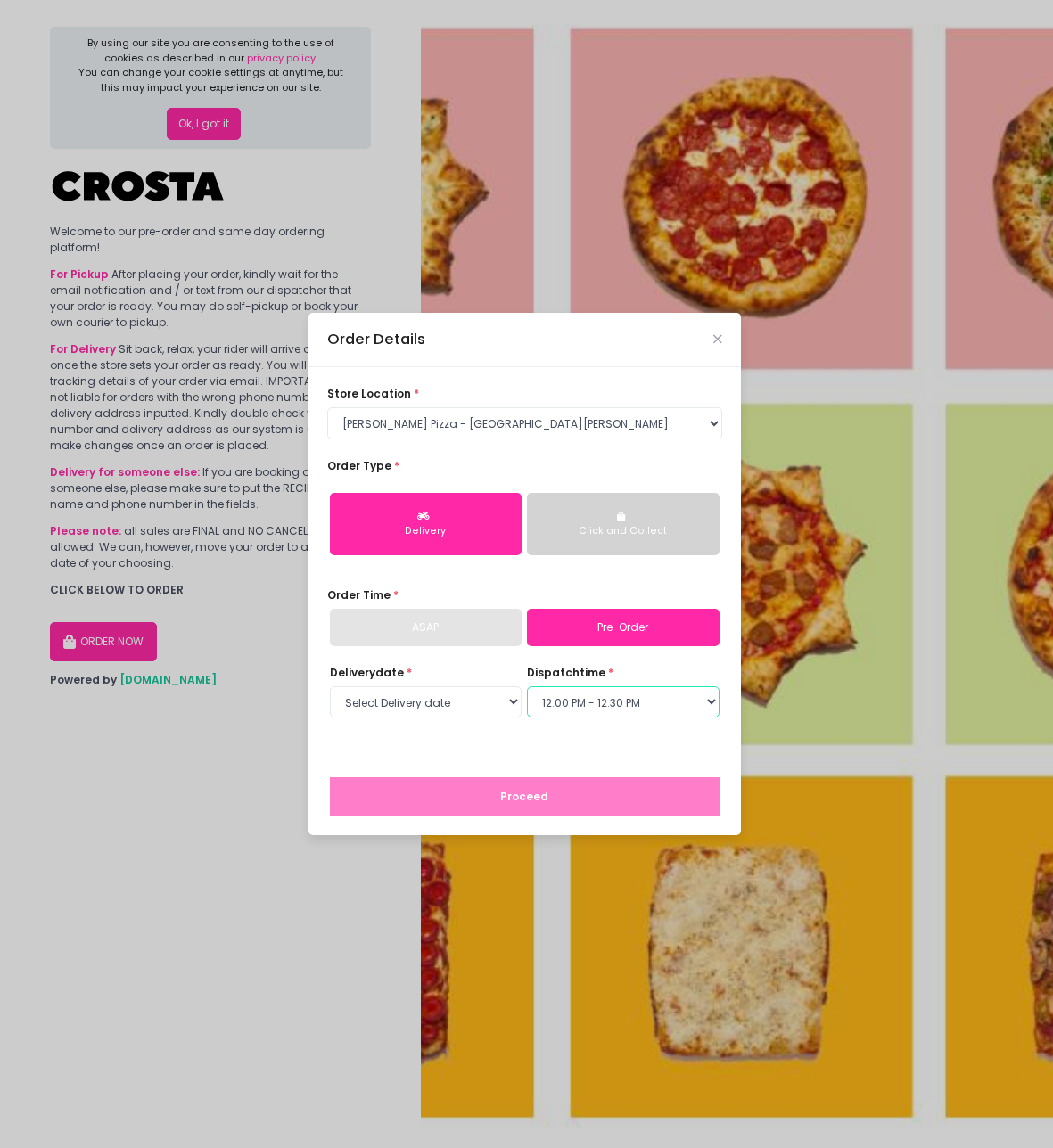
click at [527, 686] on select "Select dispatch time 12:00 PM - 12:30 PM 12:30 PM - 01:00 PM 01:00 PM - 01:30 P…" at bounding box center [623, 702] width 193 height 32
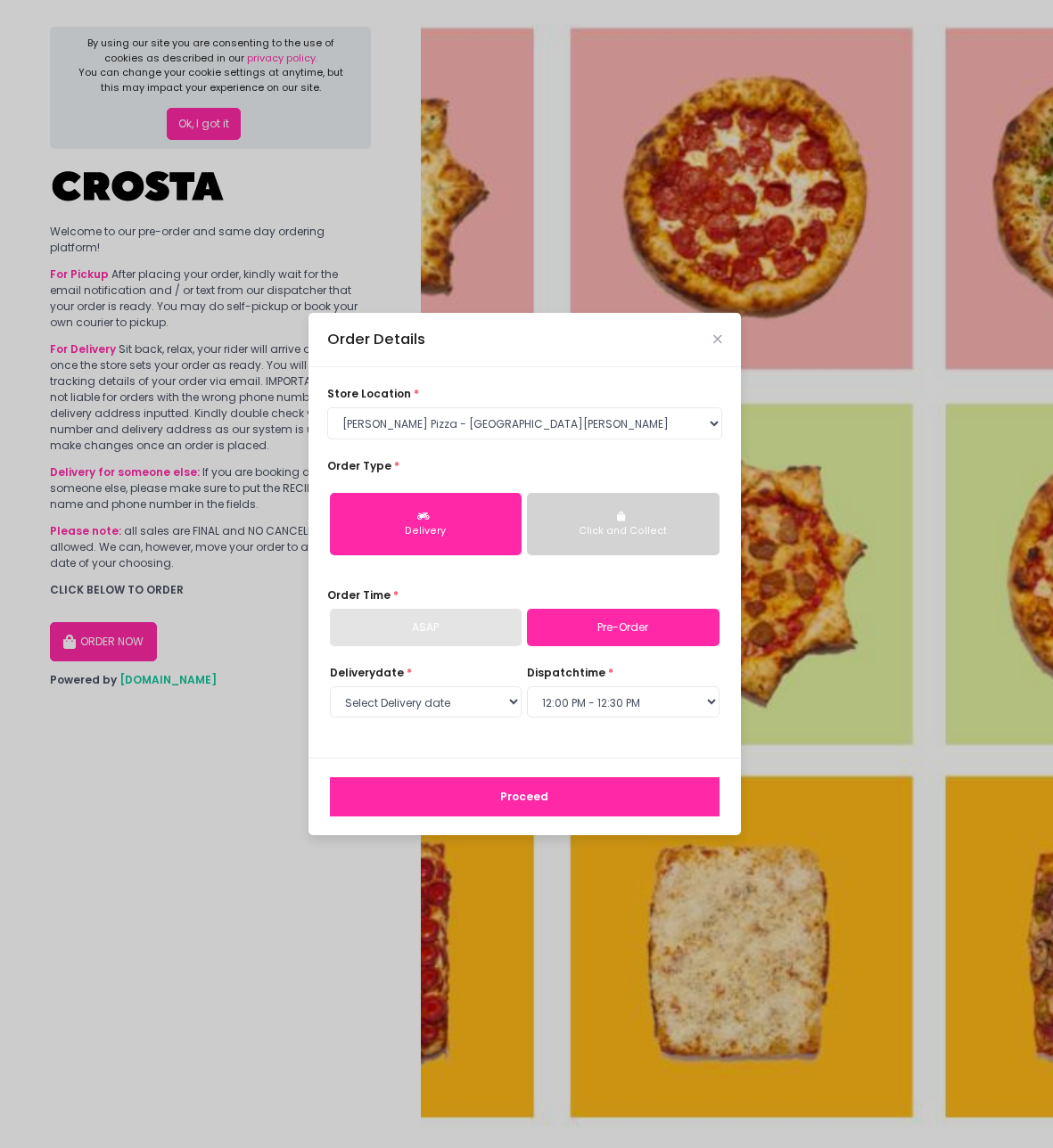
click at [489, 791] on button "Proceed" at bounding box center [525, 797] width 390 height 39
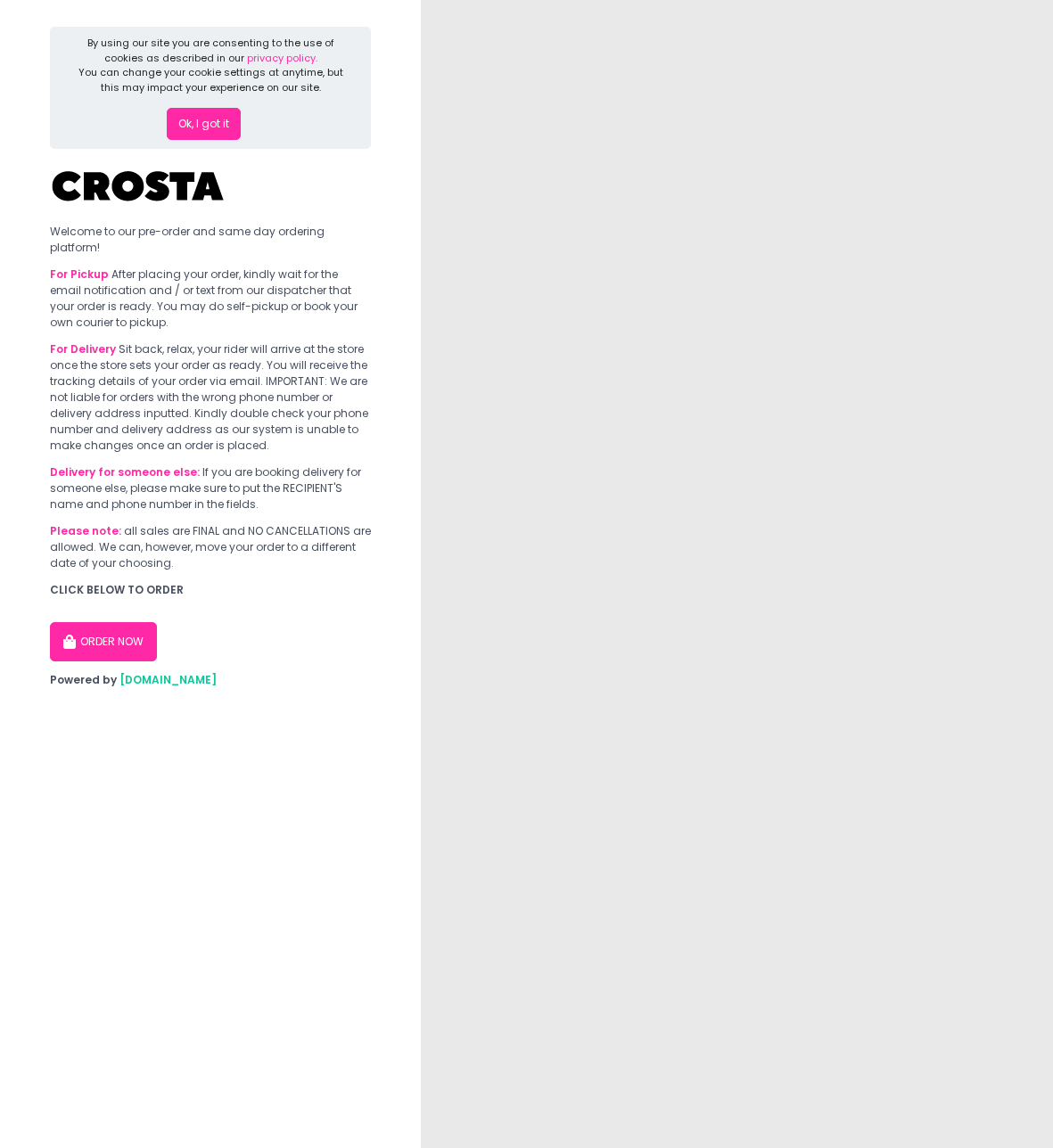
click at [91, 657] on button "ORDER NOW" at bounding box center [103, 641] width 107 height 39
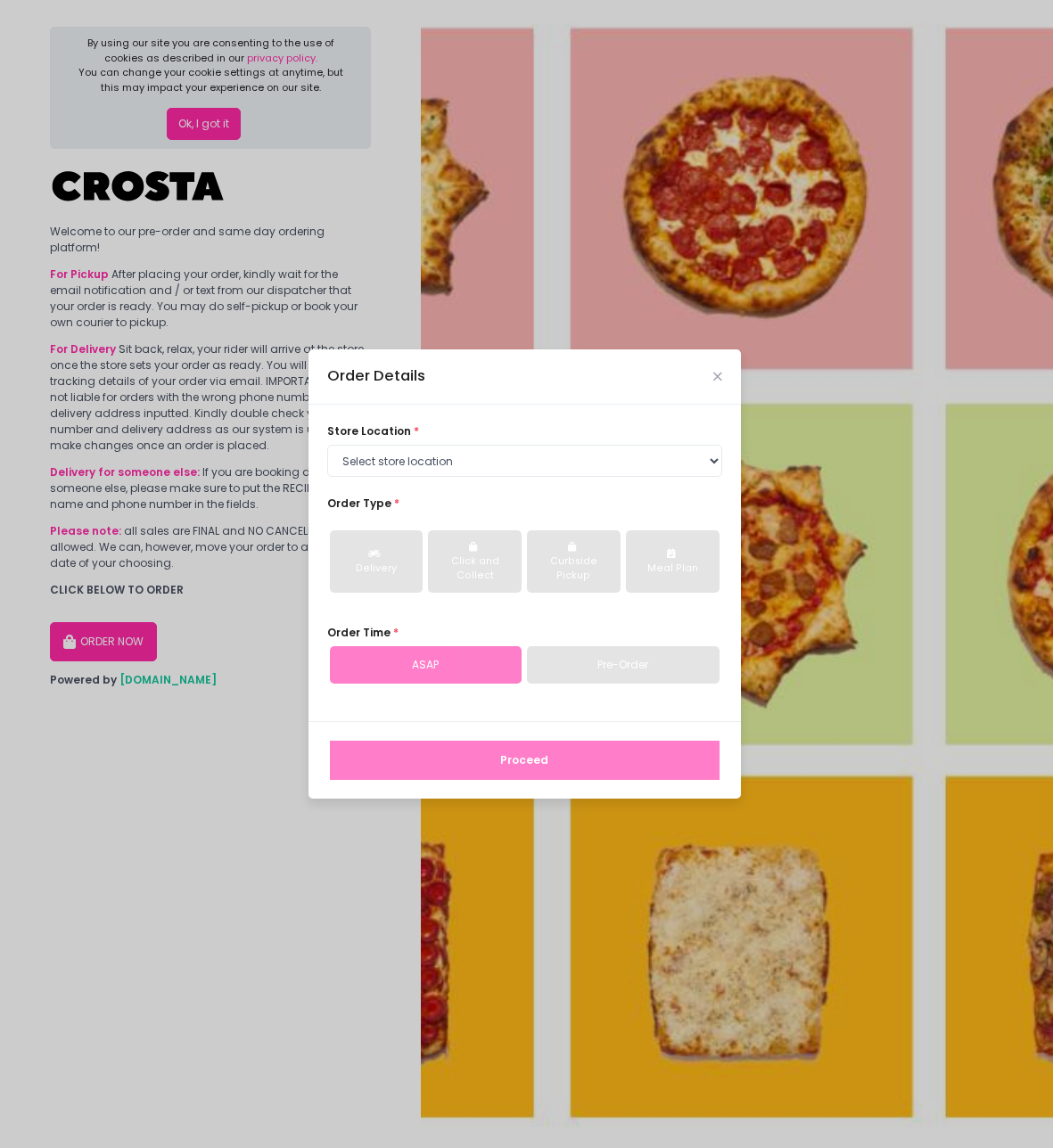
click at [444, 477] on div "store location * Select store location Crosta Pizza - Salcedo Crosta Pizza - Sa…" at bounding box center [524, 563] width 432 height 317
click at [446, 455] on select "Select store location [PERSON_NAME] Pizza - [PERSON_NAME] Pizza - [GEOGRAPHIC_D…" at bounding box center [525, 461] width 395 height 32
select select "65090bae48156caed44a5eb4"
click at [327, 445] on select "Select store location [PERSON_NAME] Pizza - [PERSON_NAME] Pizza - [GEOGRAPHIC_D…" at bounding box center [525, 461] width 395 height 32
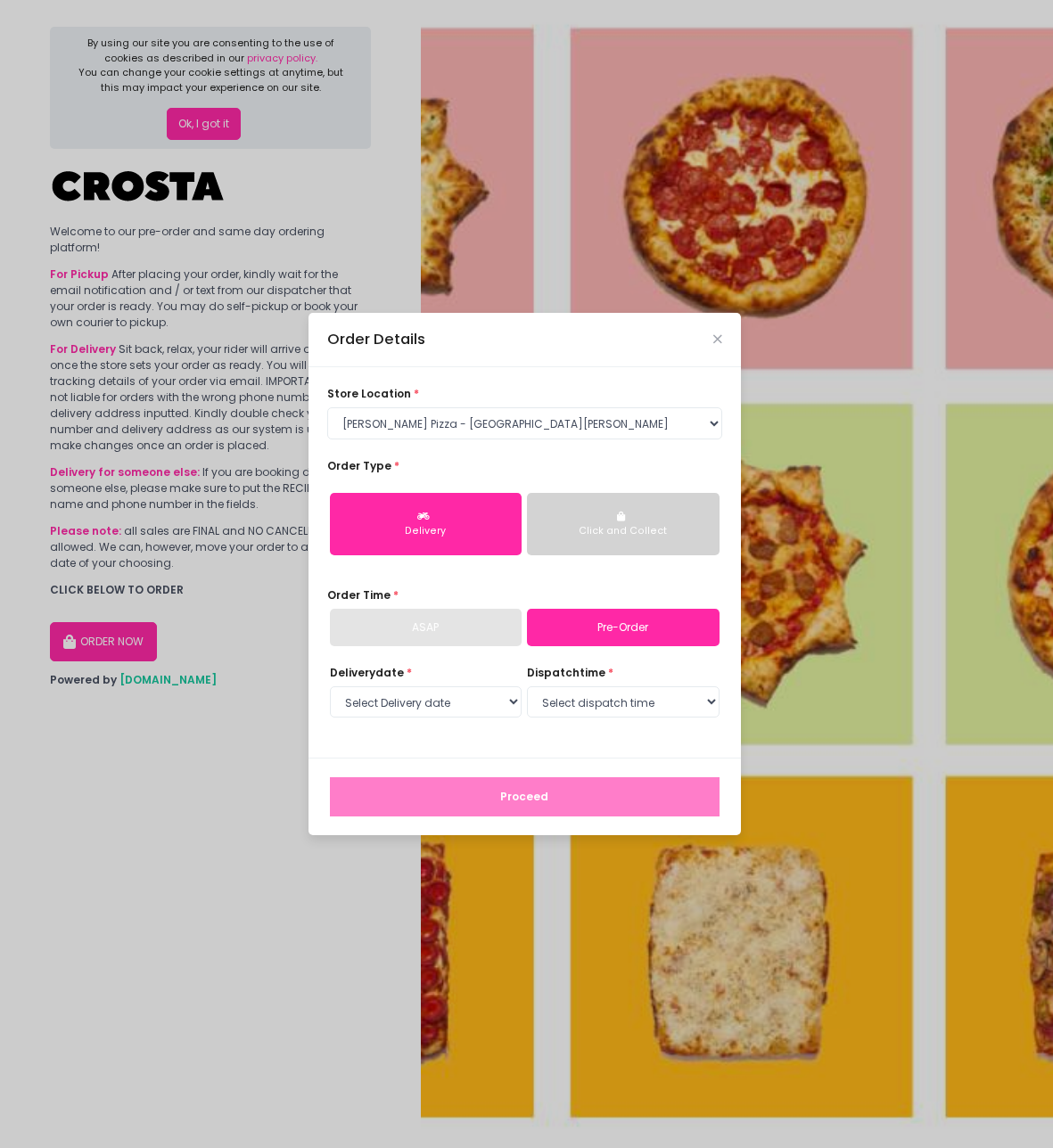
drag, startPoint x: 656, startPoint y: 495, endPoint x: 630, endPoint y: 513, distance: 31.6
click at [655, 496] on button "Click and Collect" at bounding box center [623, 524] width 193 height 62
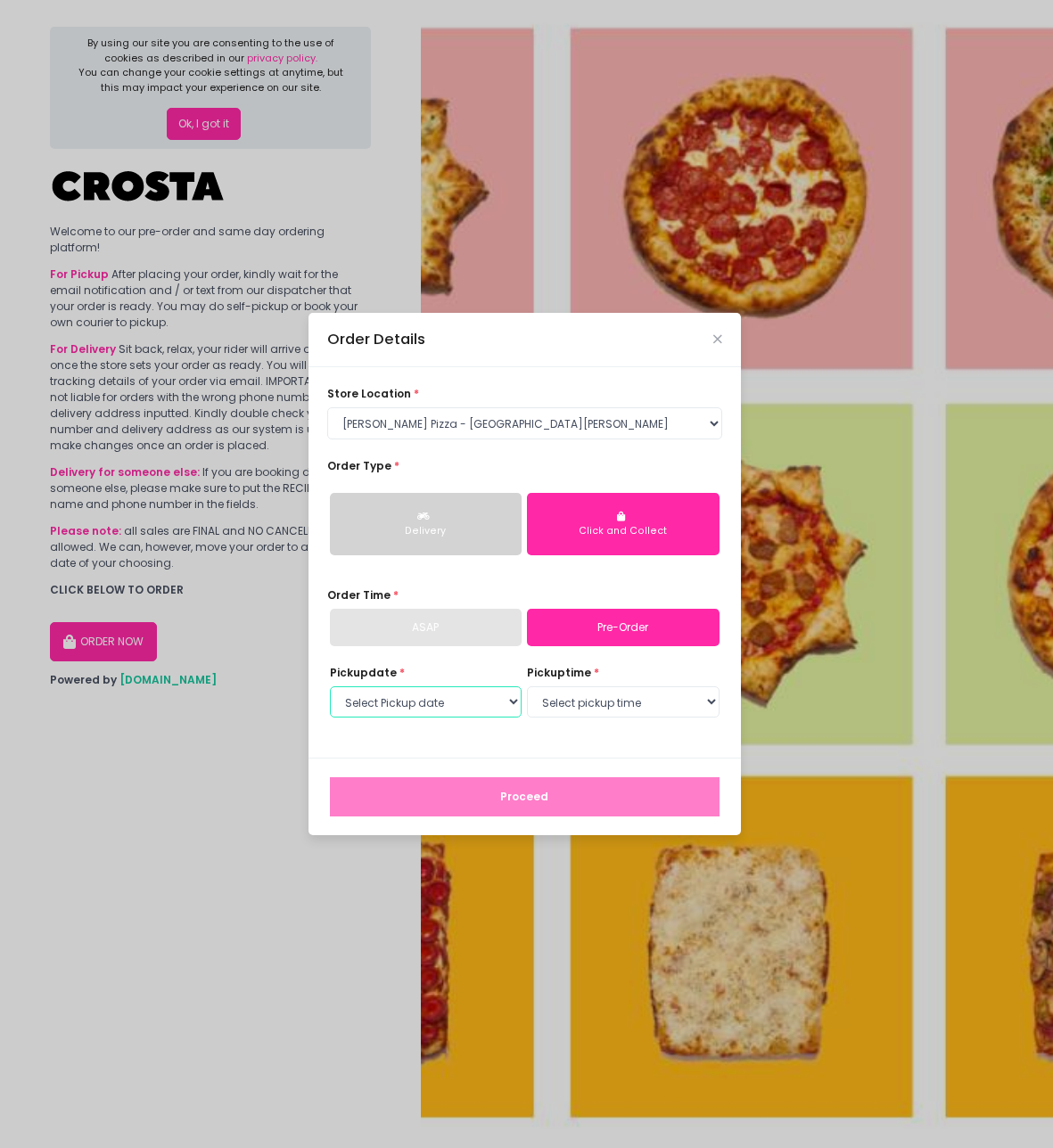
click at [469, 708] on select "Select Pickup date Wednesday, Sep 3rd Thursday, Sep 4th Friday, Sep 5th Saturda…" at bounding box center [427, 702] width 193 height 32
select select "[DATE]"
click at [330, 686] on select "Select Pickup date Wednesday, Sep 3rd Thursday, Sep 4th Friday, Sep 5th Saturda…" at bounding box center [427, 702] width 193 height 32
click at [593, 709] on select "Select pickup time 12:00 PM - 12:30 PM 12:30 PM - 01:00 PM 01:00 PM - 01:30 PM …" at bounding box center [623, 702] width 193 height 32
select select "12:00"
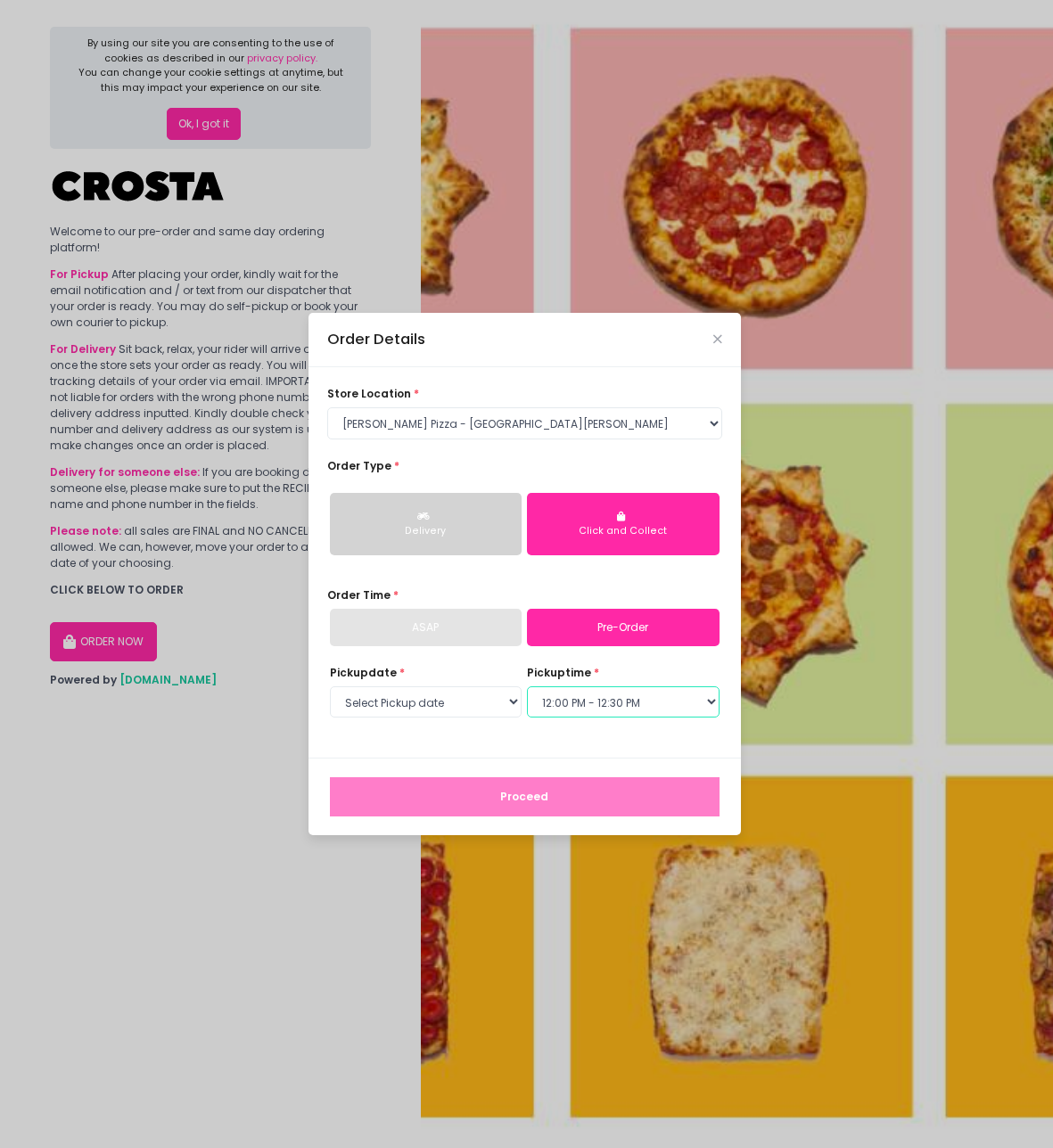
click at [527, 686] on select "Select pickup time 12:00 PM - 12:30 PM 12:30 PM - 01:00 PM 01:00 PM - 01:30 PM …" at bounding box center [623, 702] width 193 height 32
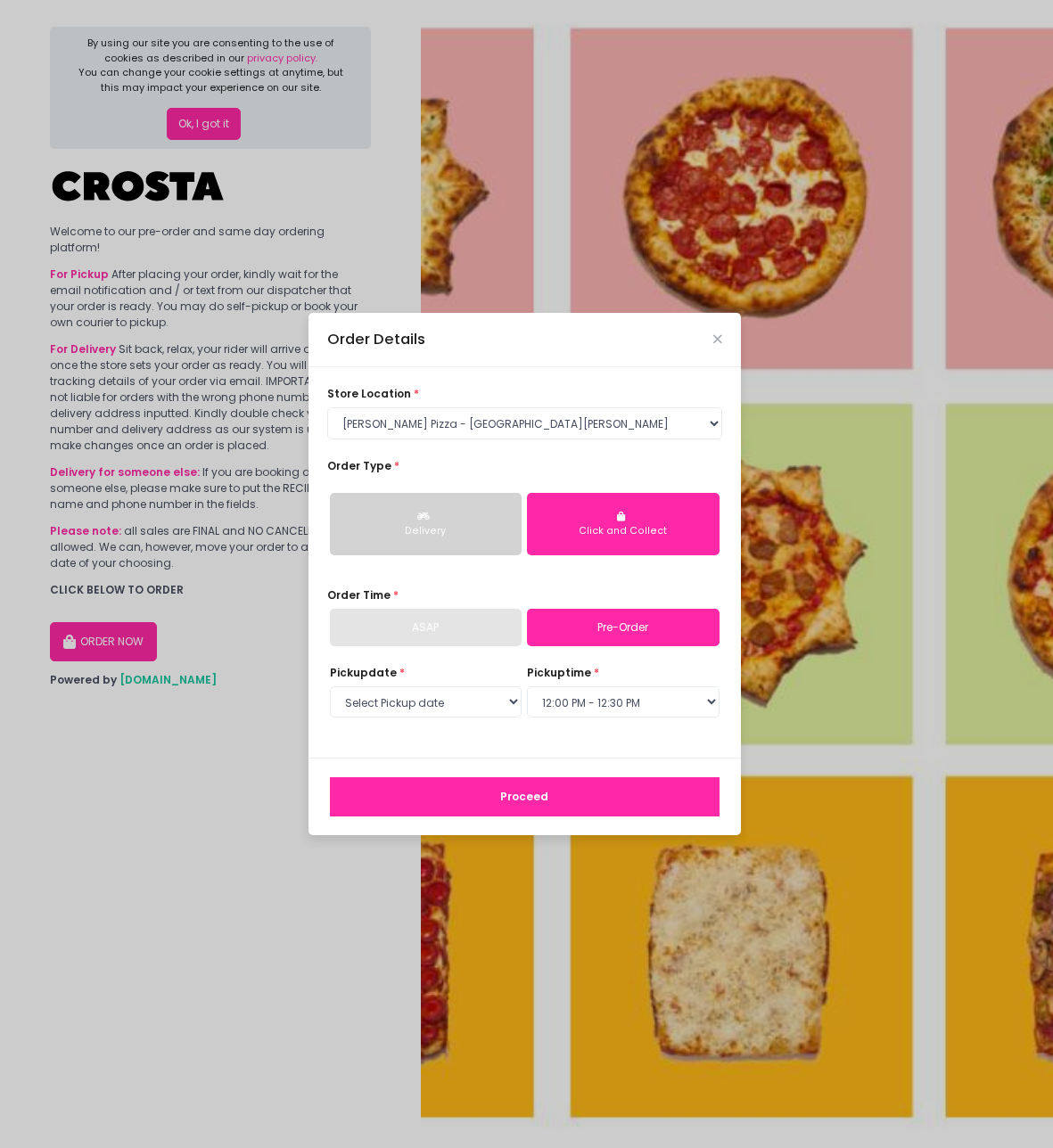
click at [518, 803] on button "Proceed" at bounding box center [525, 797] width 390 height 39
